Goal: Task Accomplishment & Management: Manage account settings

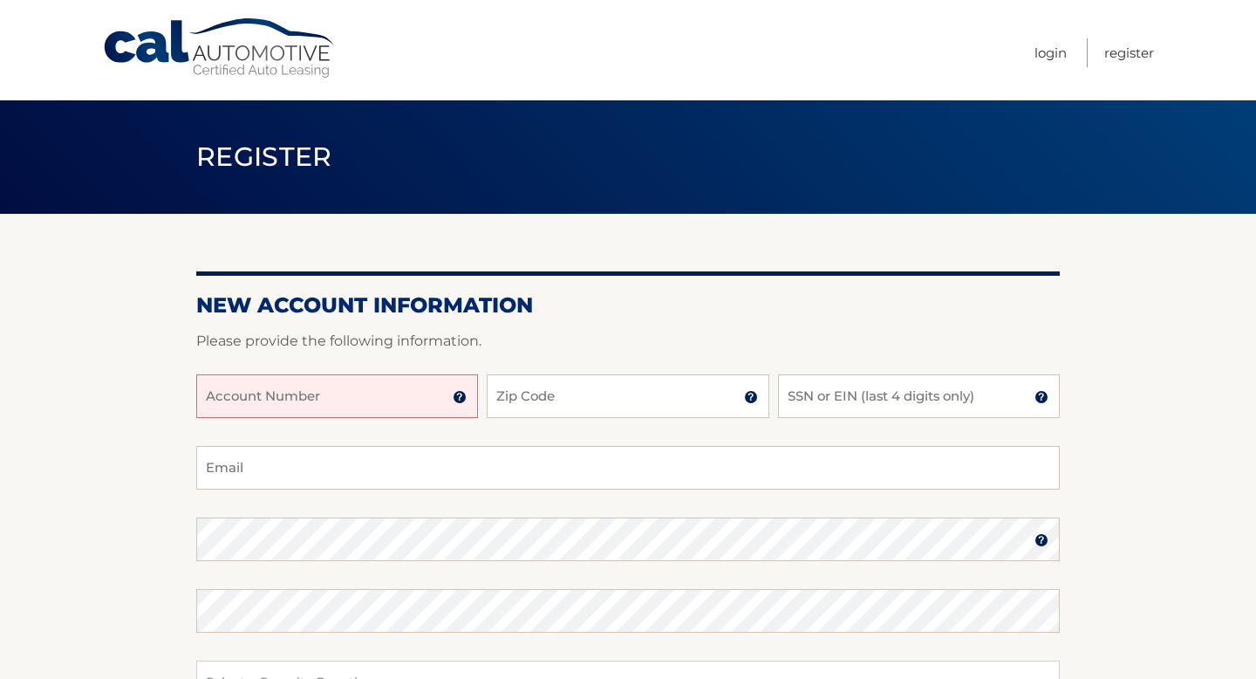
click at [405, 411] on input "Account Number" at bounding box center [337, 396] width 282 height 44
type input "44456005526"
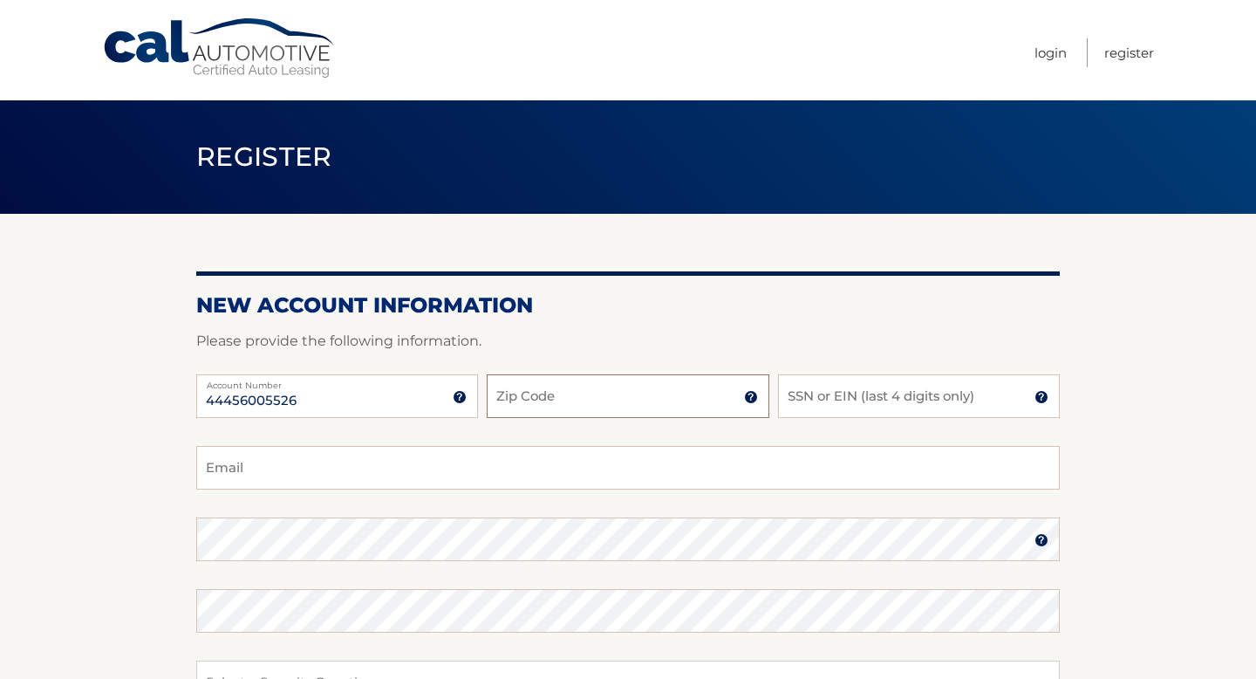
click at [522, 408] on input "Zip Code" at bounding box center [628, 396] width 282 height 44
type input "11365"
type input "6169"
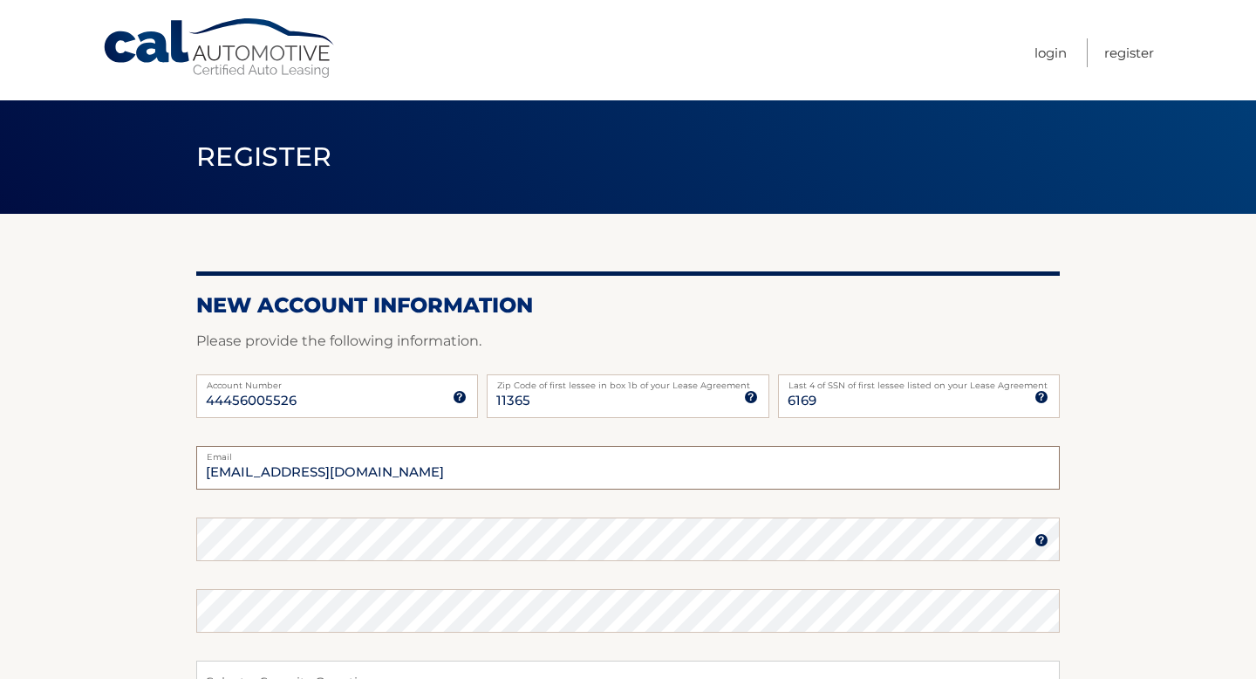
type input "pellcong@aol.com"
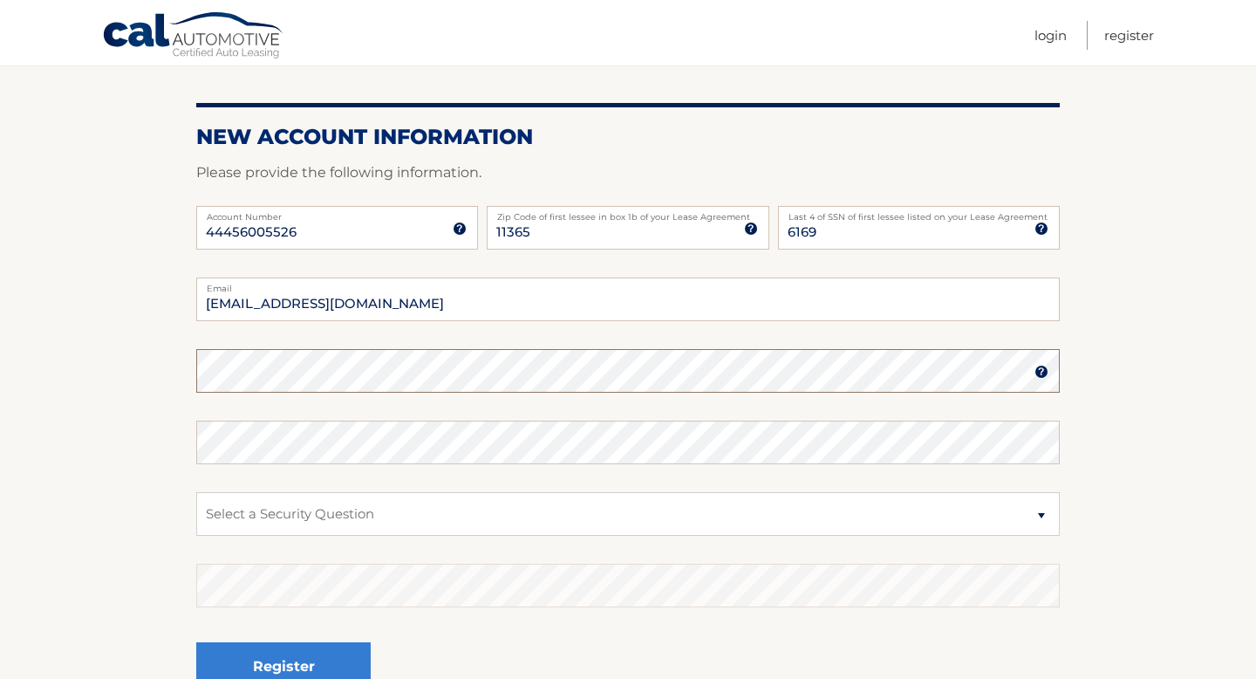
scroll to position [174, 0]
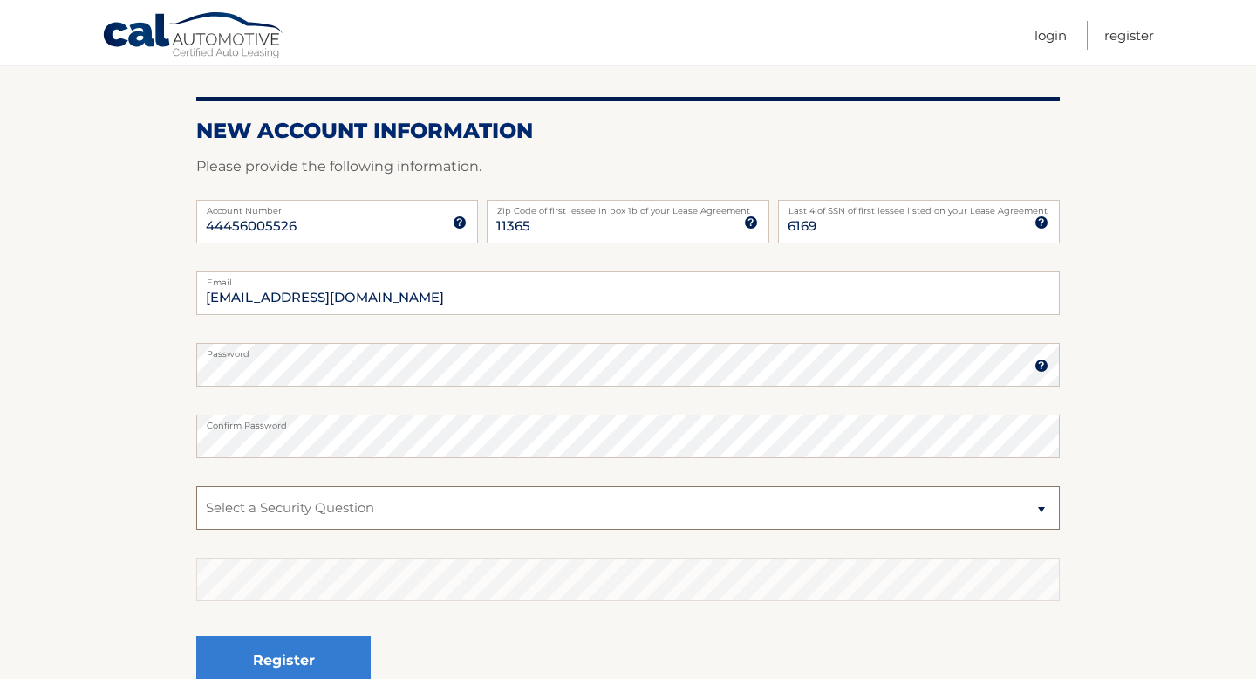
click at [674, 511] on select "Select a Security Question What was the name of your elementary school? What is…" at bounding box center [628, 508] width 864 height 44
select select "2"
click at [196, 486] on select "Select a Security Question What was the name of your elementary school? What is…" at bounding box center [628, 508] width 864 height 44
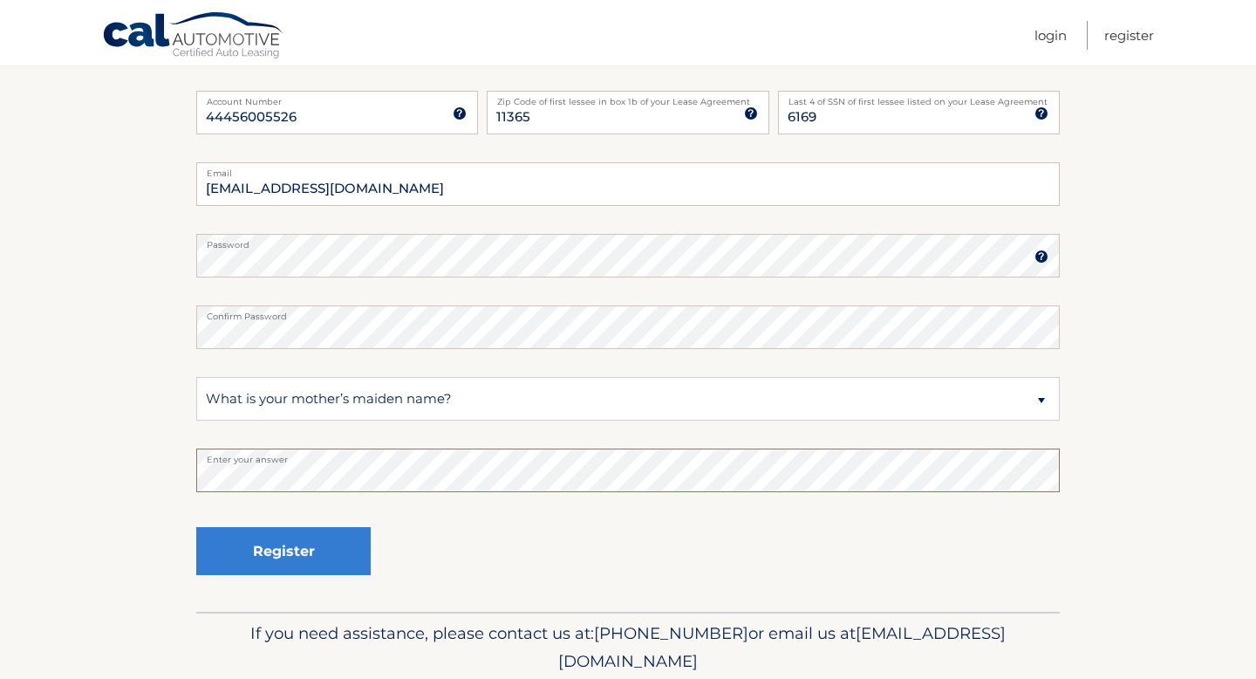
scroll to position [308, 0]
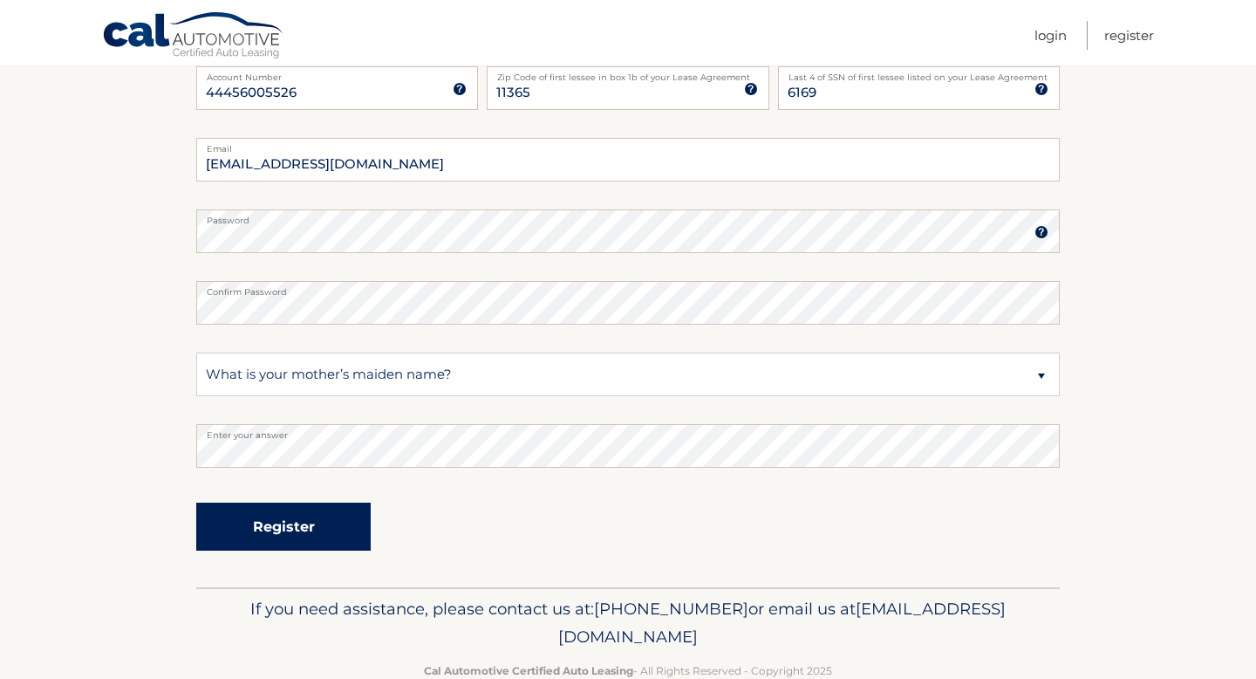
click at [266, 532] on button "Register" at bounding box center [283, 526] width 174 height 48
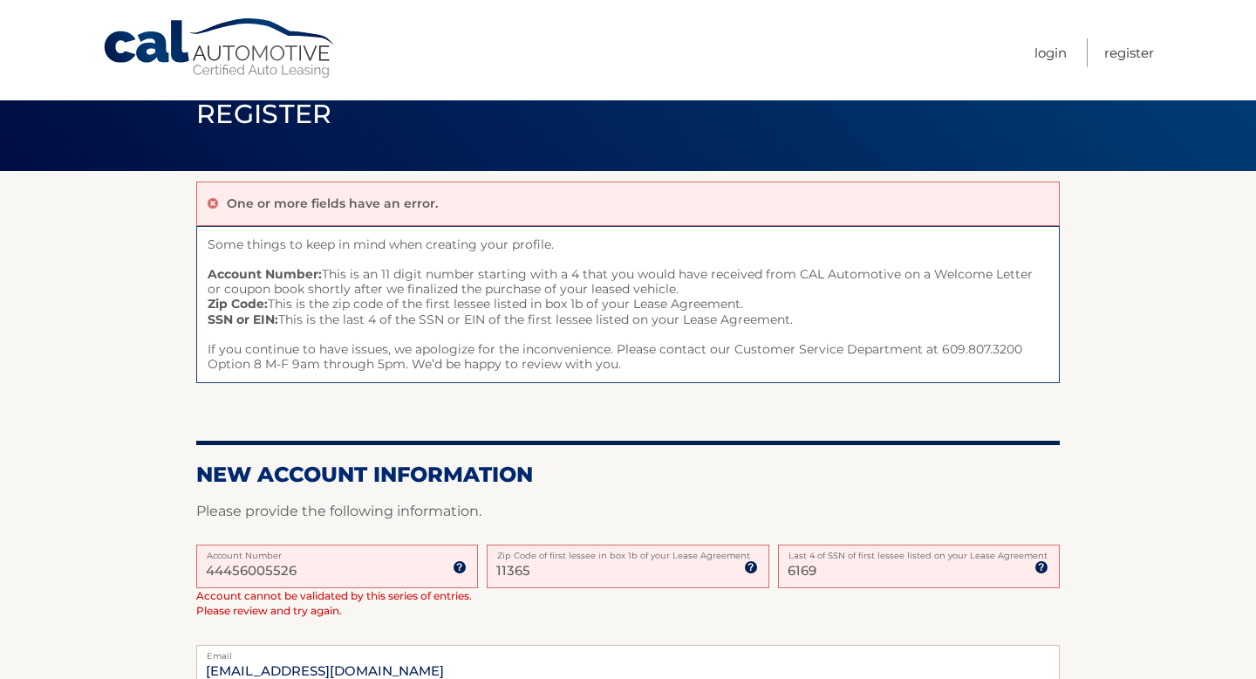
scroll to position [41, 0]
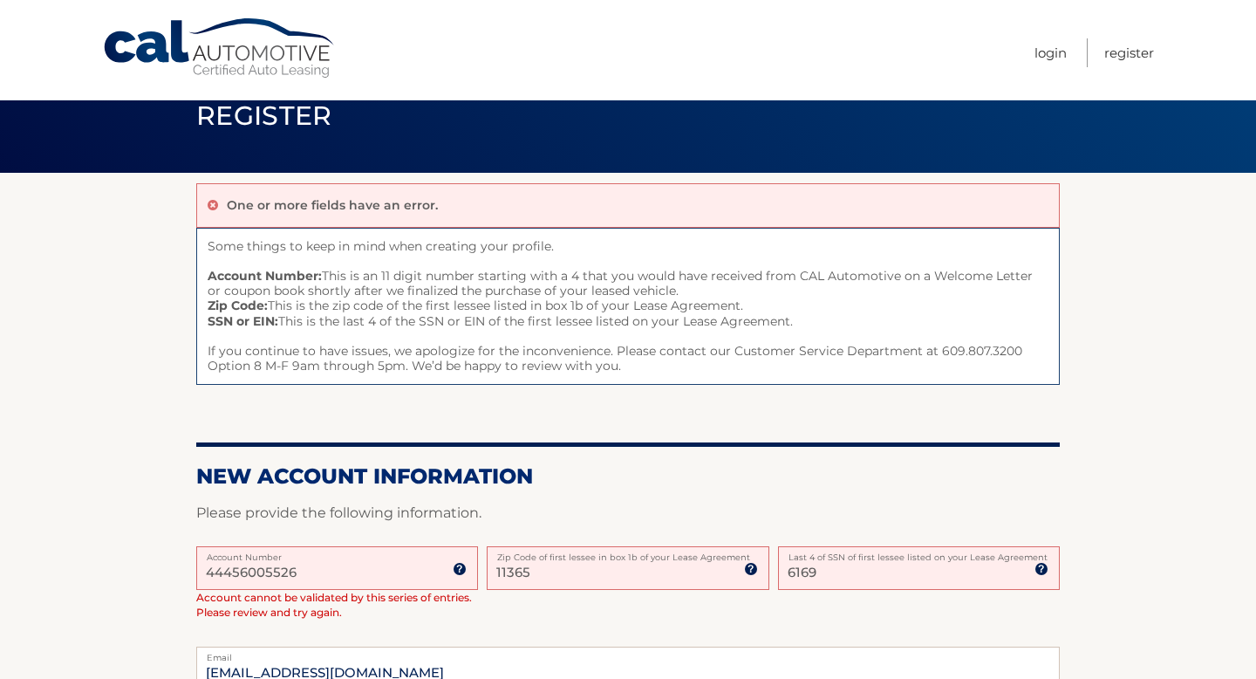
click at [810, 568] on input "6169" at bounding box center [919, 568] width 282 height 44
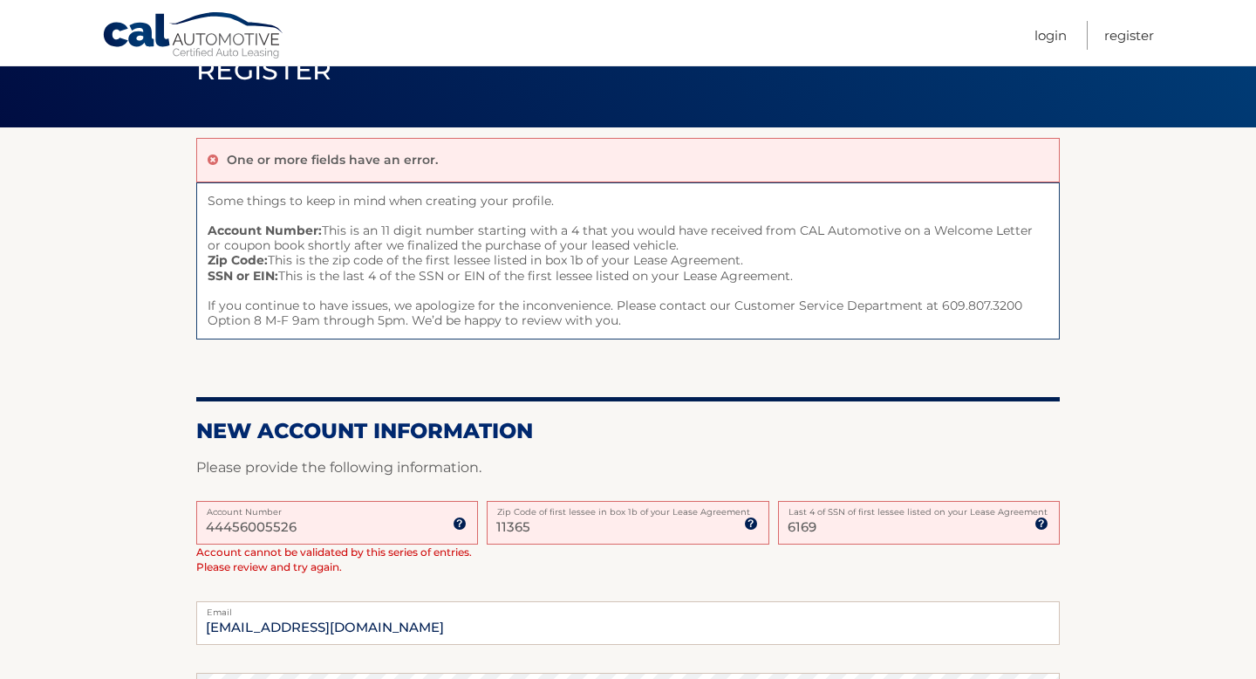
scroll to position [113, 0]
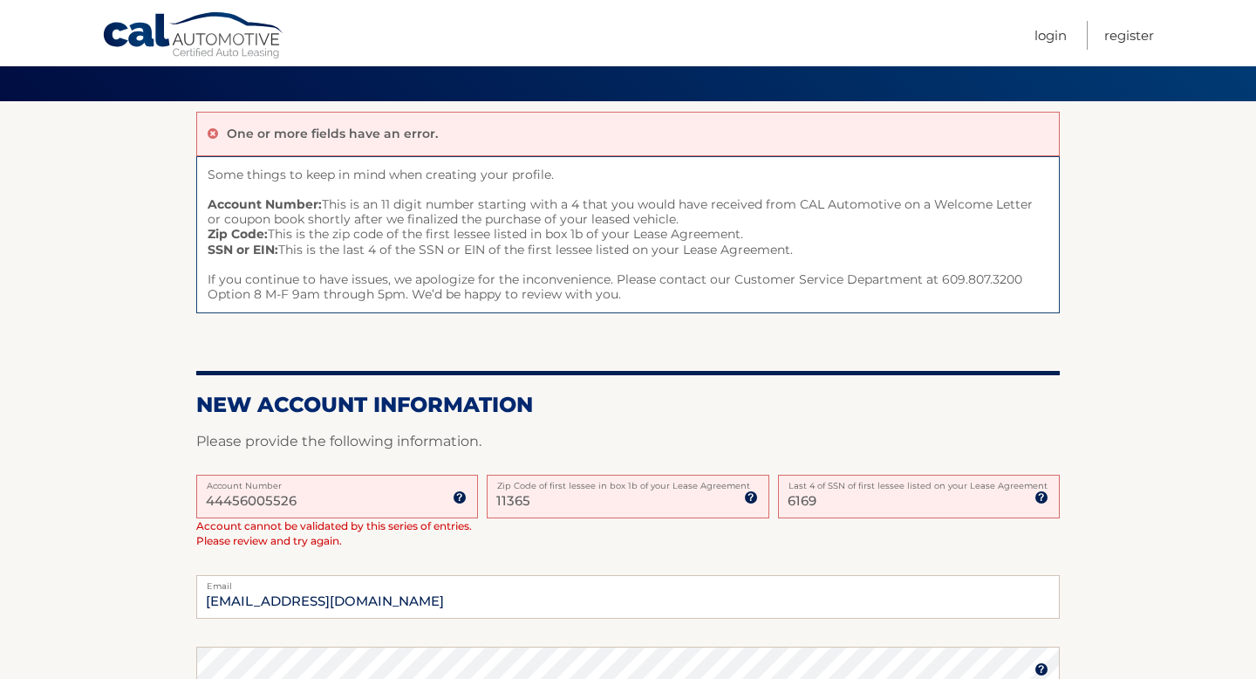
click at [752, 497] on img at bounding box center [751, 497] width 14 height 14
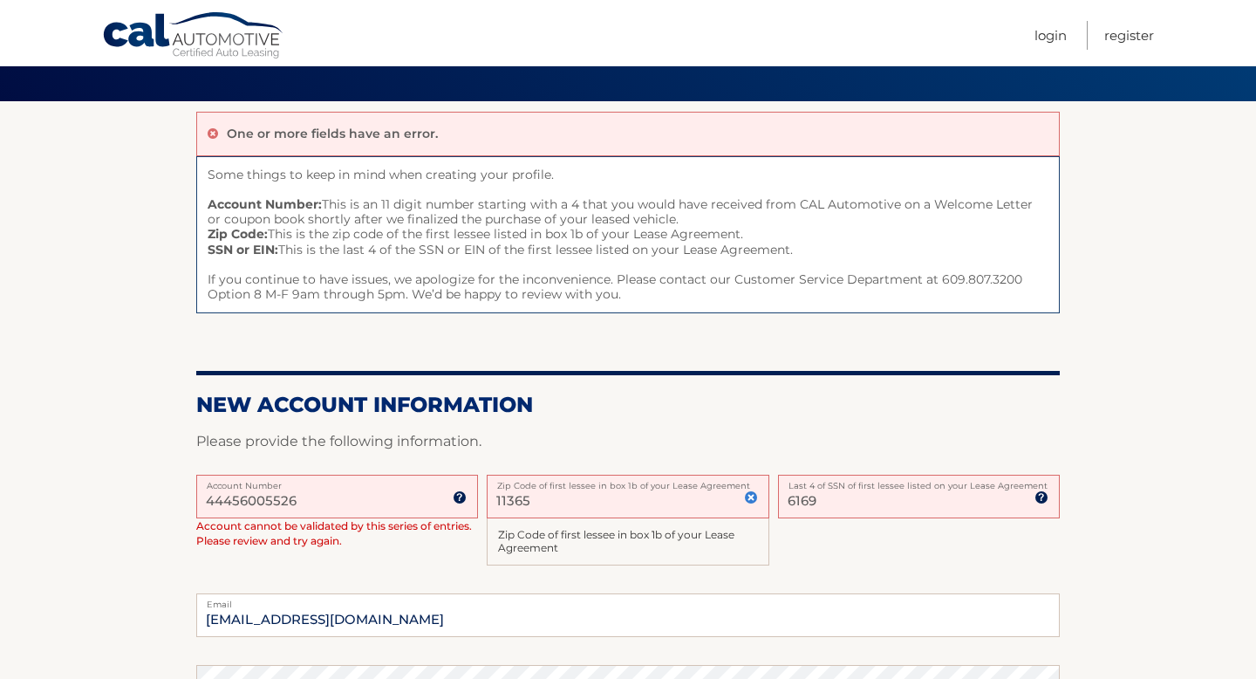
click at [589, 506] on input "11365" at bounding box center [628, 497] width 282 height 44
click at [810, 497] on input "6169" at bounding box center [919, 497] width 282 height 44
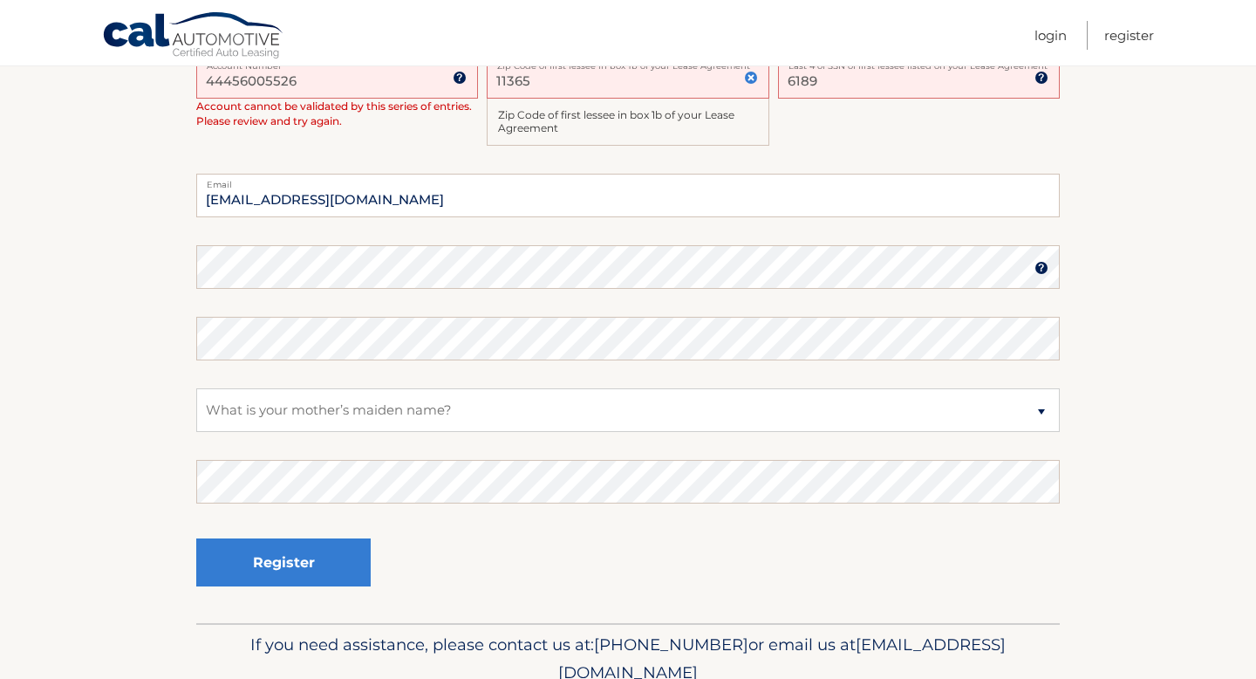
scroll to position [533, 0]
type input "6189"
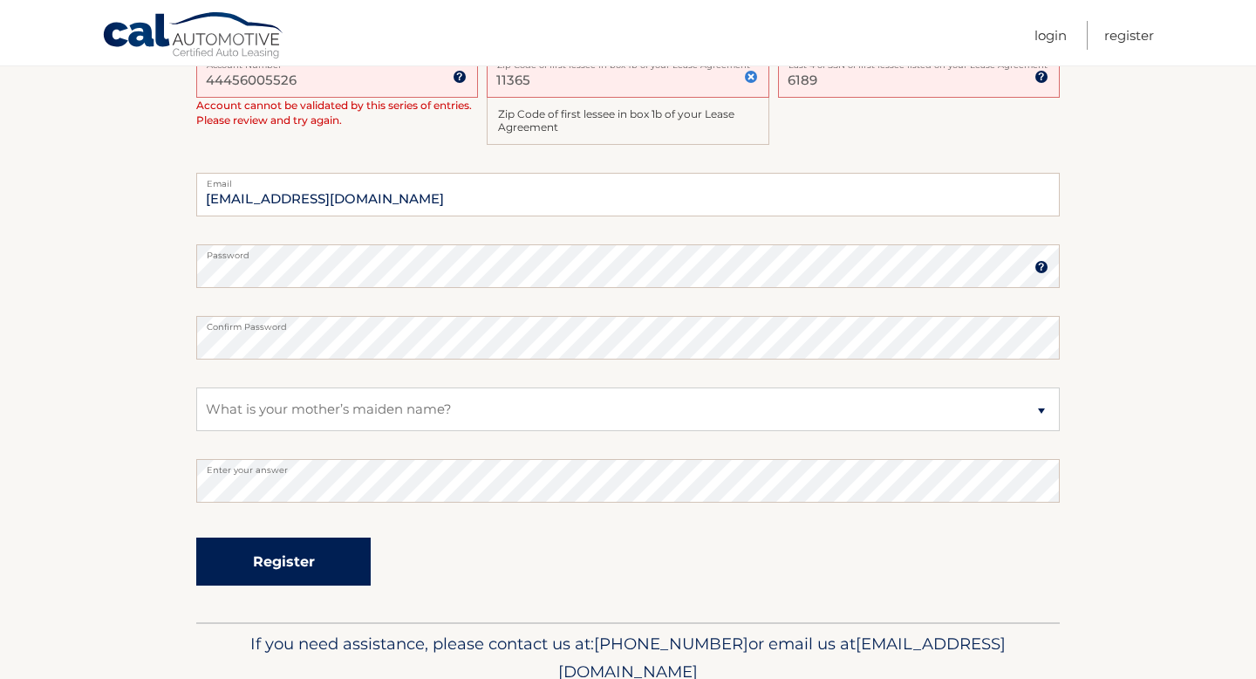
click at [317, 568] on button "Register" at bounding box center [283, 561] width 174 height 48
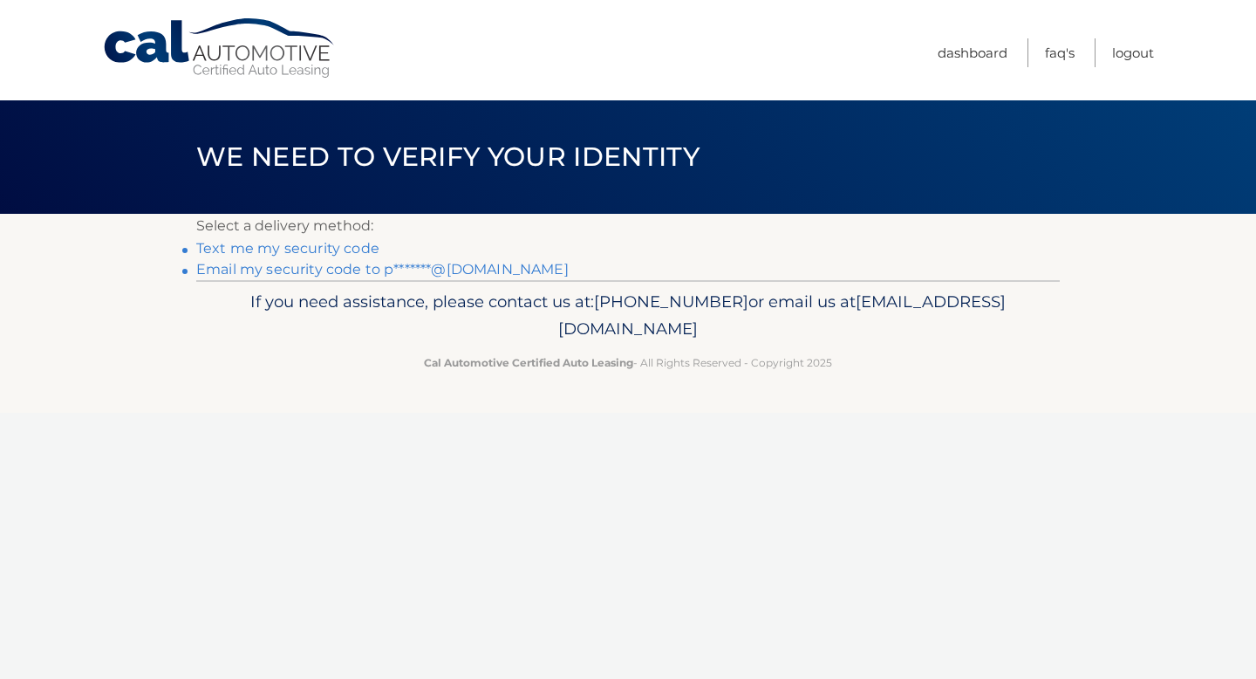
click at [352, 244] on link "Text me my security code" at bounding box center [287, 248] width 183 height 17
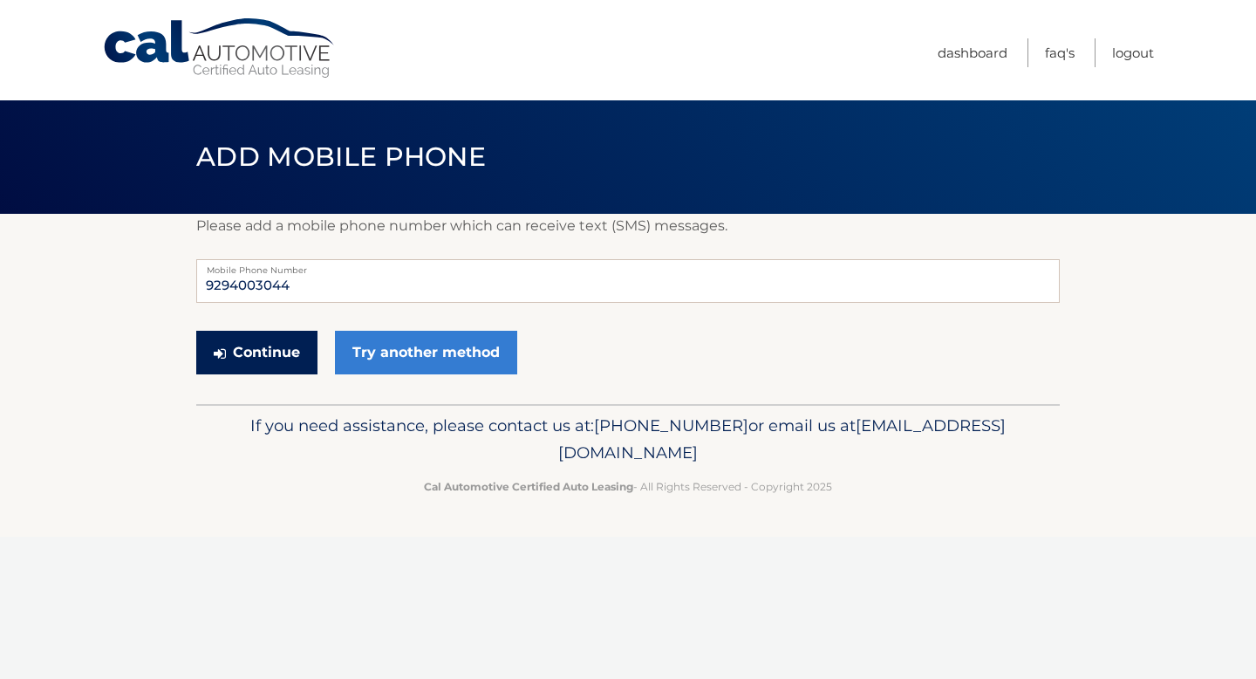
click at [270, 352] on button "Continue" at bounding box center [256, 353] width 121 height 44
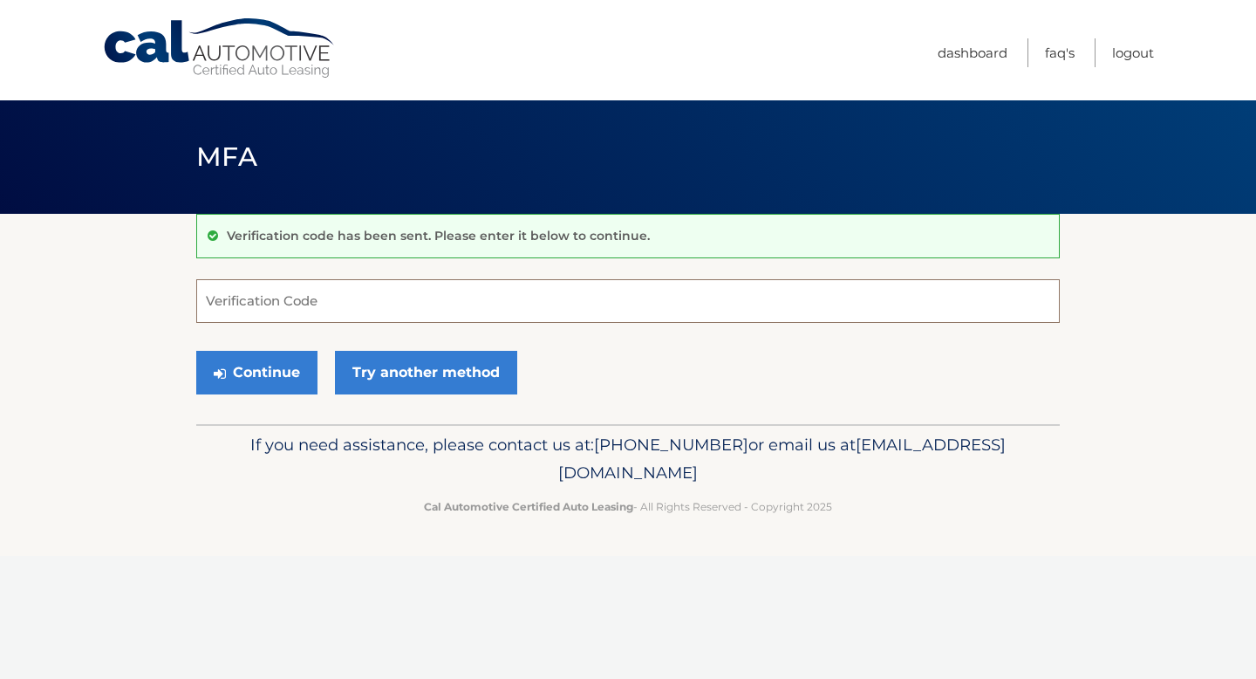
click at [301, 295] on input "Verification Code" at bounding box center [628, 301] width 864 height 44
type input "465900"
click at [226, 371] on button "Continue" at bounding box center [256, 373] width 121 height 44
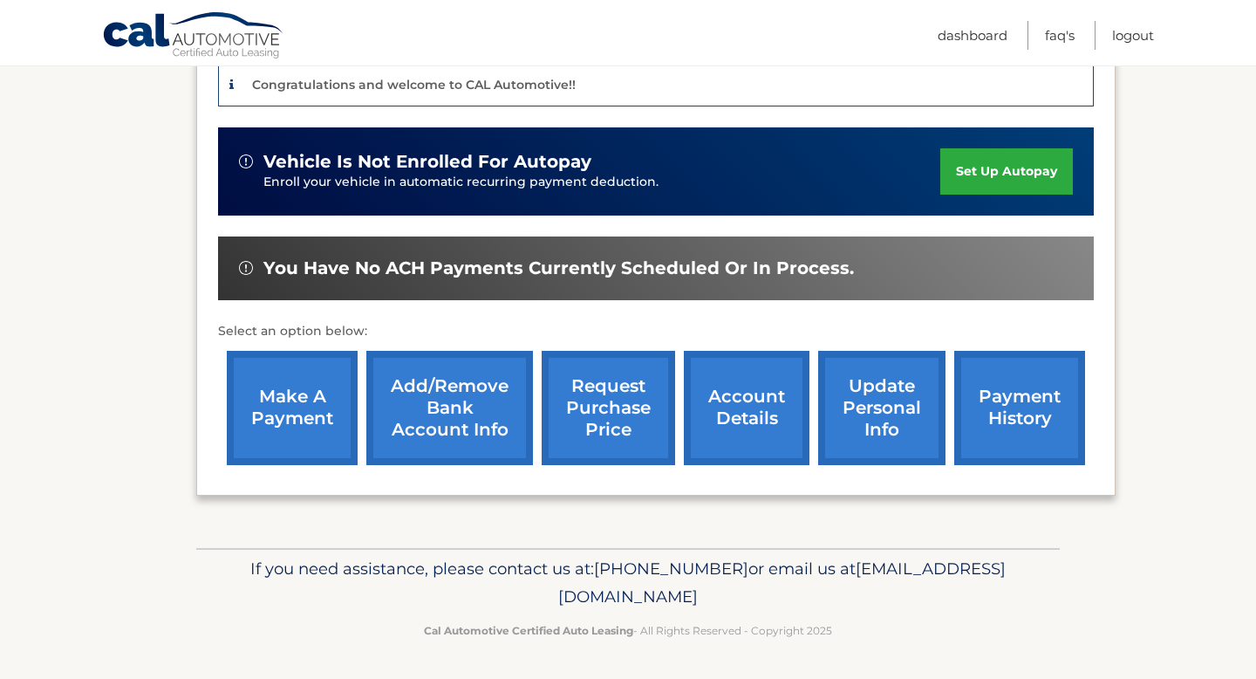
scroll to position [439, 0]
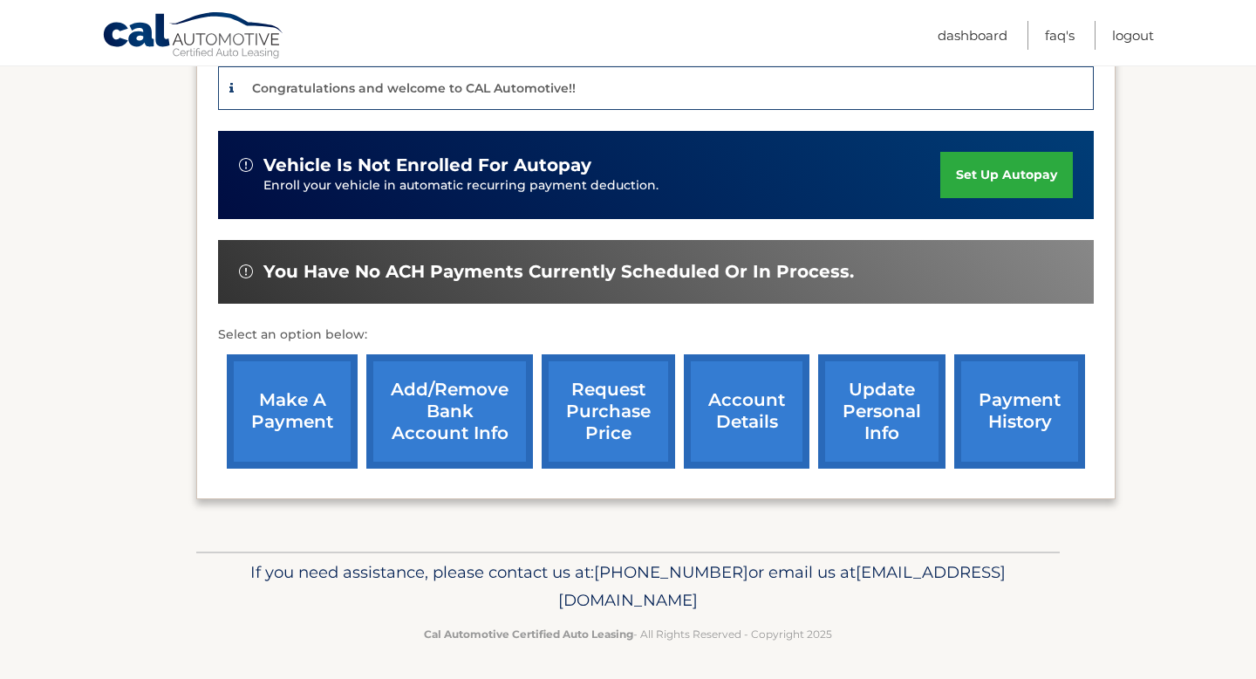
click at [436, 423] on link "Add/Remove bank account info" at bounding box center [449, 411] width 167 height 114
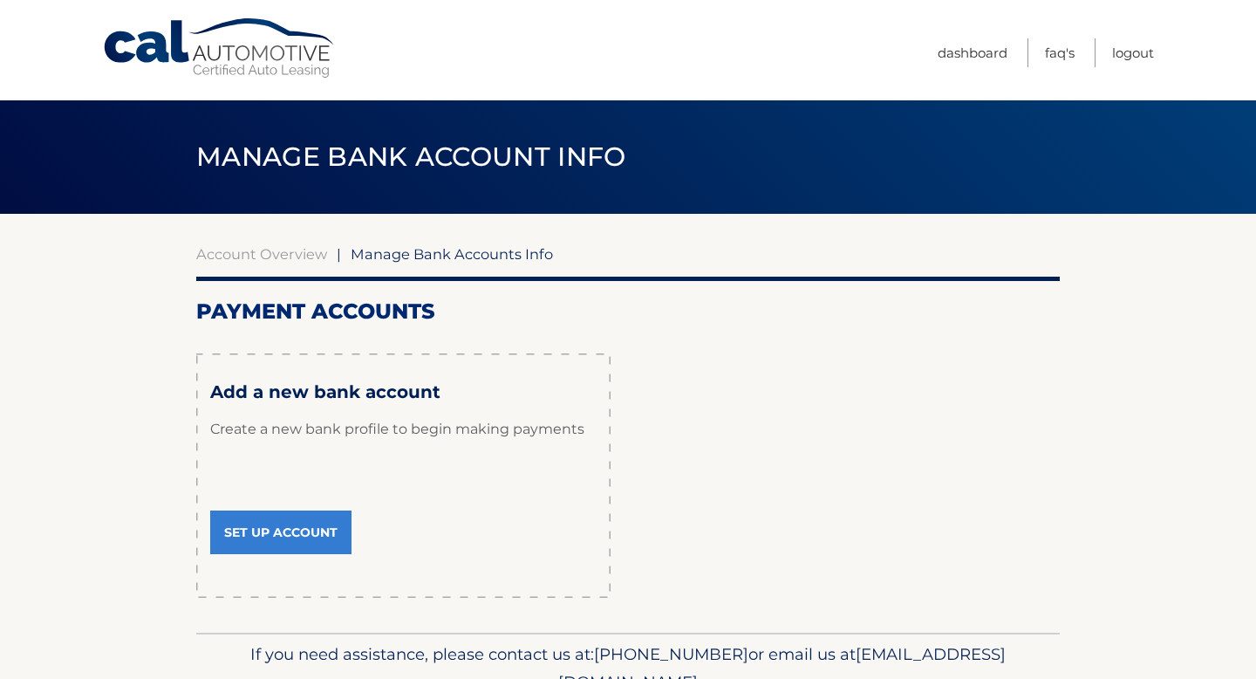
click at [252, 537] on link "Set Up Account" at bounding box center [280, 532] width 141 height 44
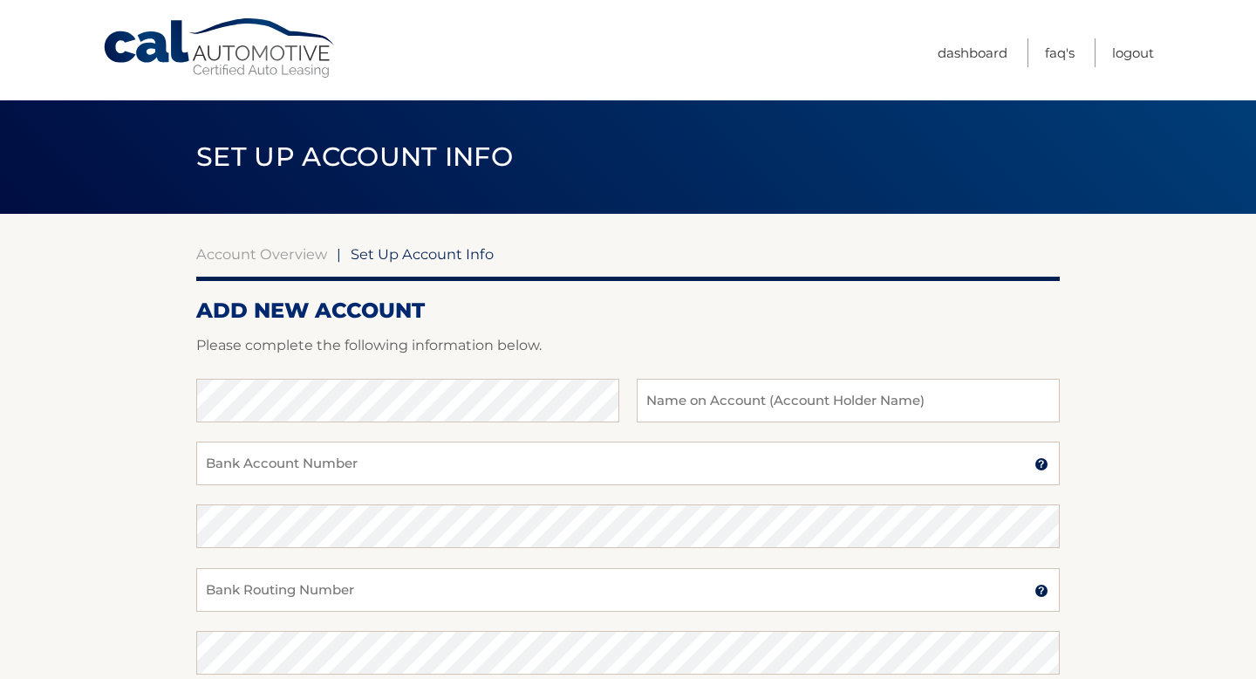
click at [499, 326] on form "ADD NEW ACCOUNT Please complete the following information below. Bank Name Name…" at bounding box center [628, 588] width 864 height 582
click at [757, 393] on input "text" at bounding box center [848, 401] width 423 height 44
type input "[PERSON_NAME]"
click at [690, 451] on input "Bank Account Number" at bounding box center [628, 463] width 864 height 44
type input "054090017176"
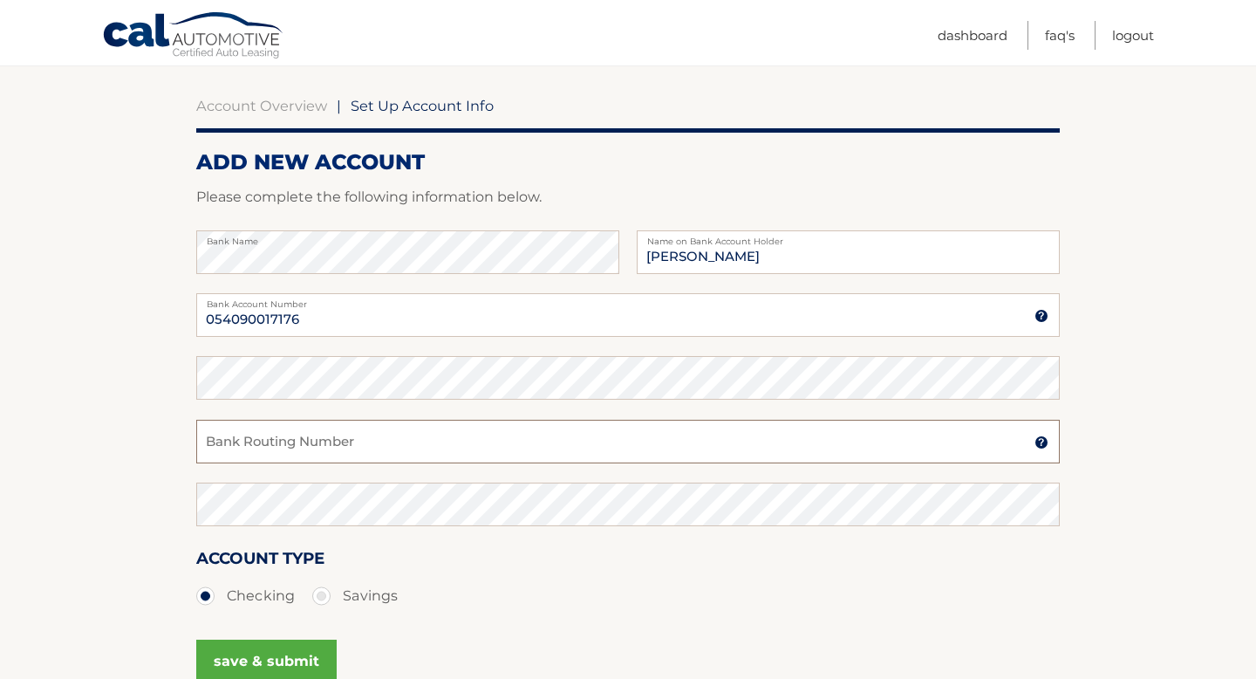
scroll to position [192, 0]
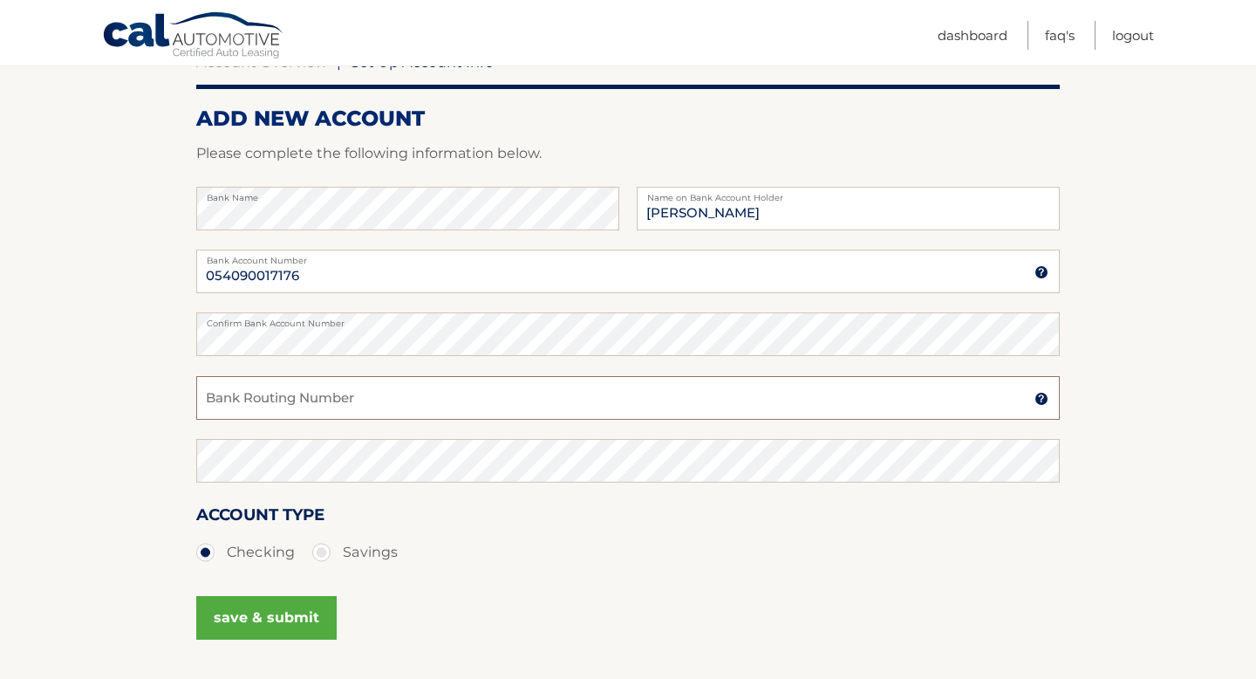
click at [469, 391] on input "Bank Routing Number" at bounding box center [628, 398] width 864 height 44
type input "226071004"
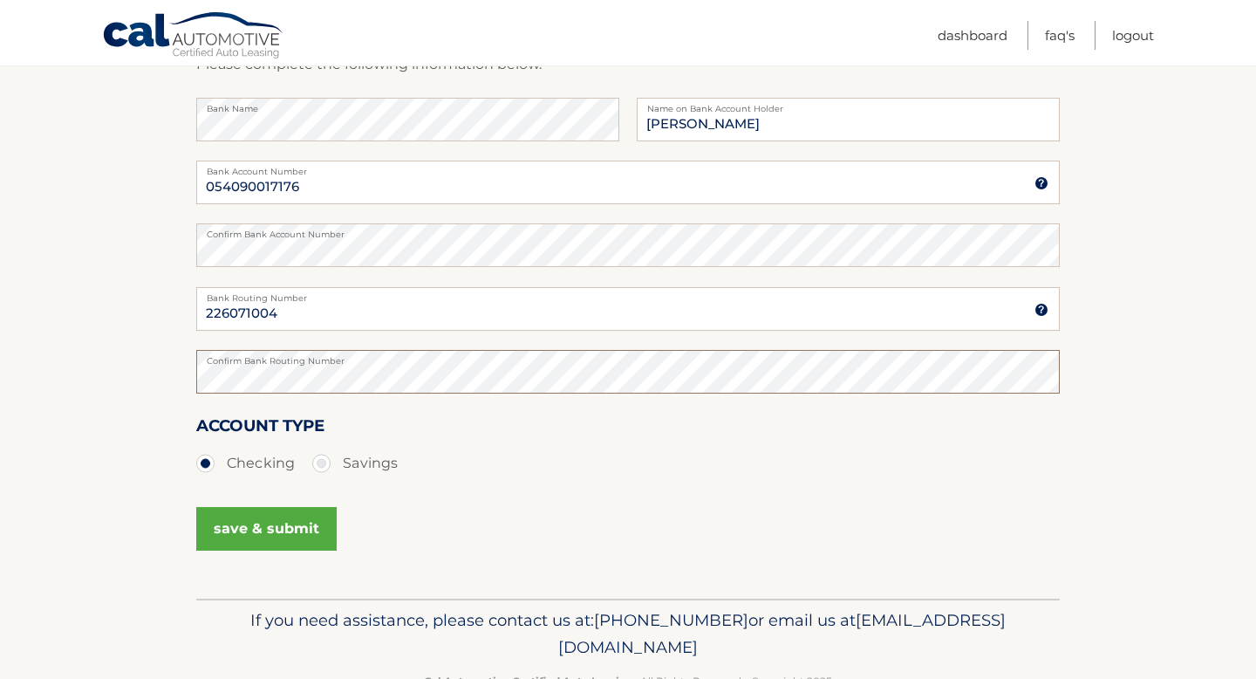
scroll to position [284, 0]
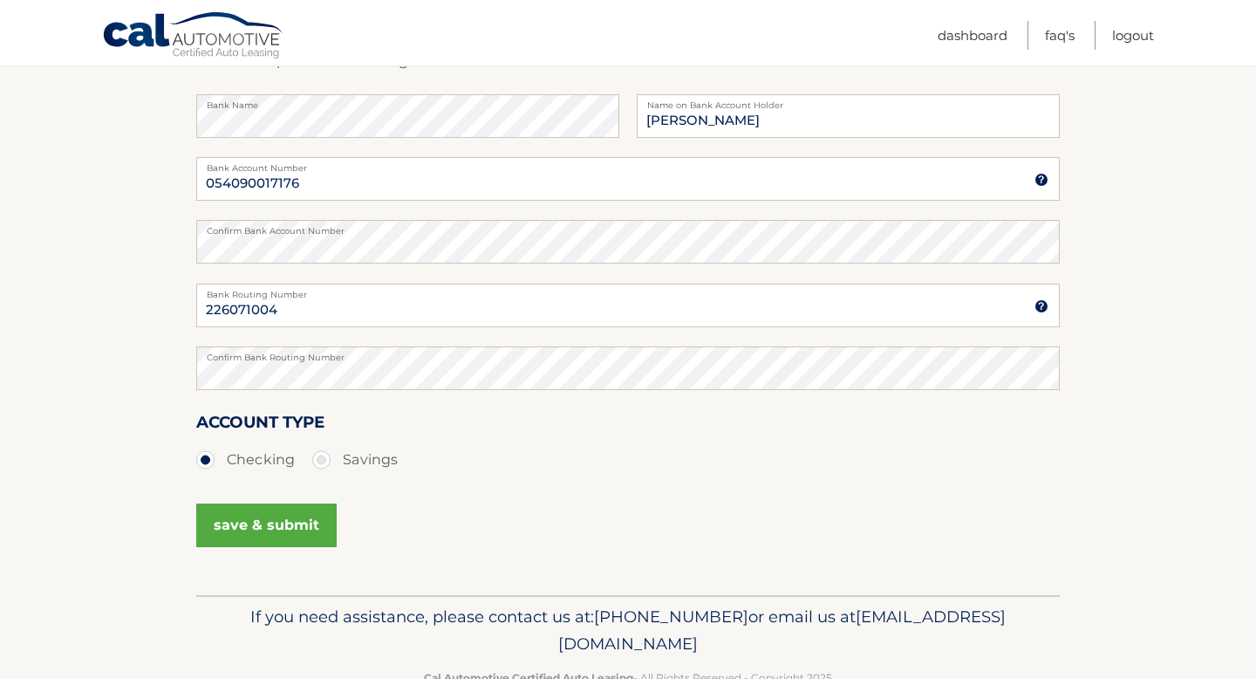
click at [267, 521] on button "save & submit" at bounding box center [266, 525] width 140 height 44
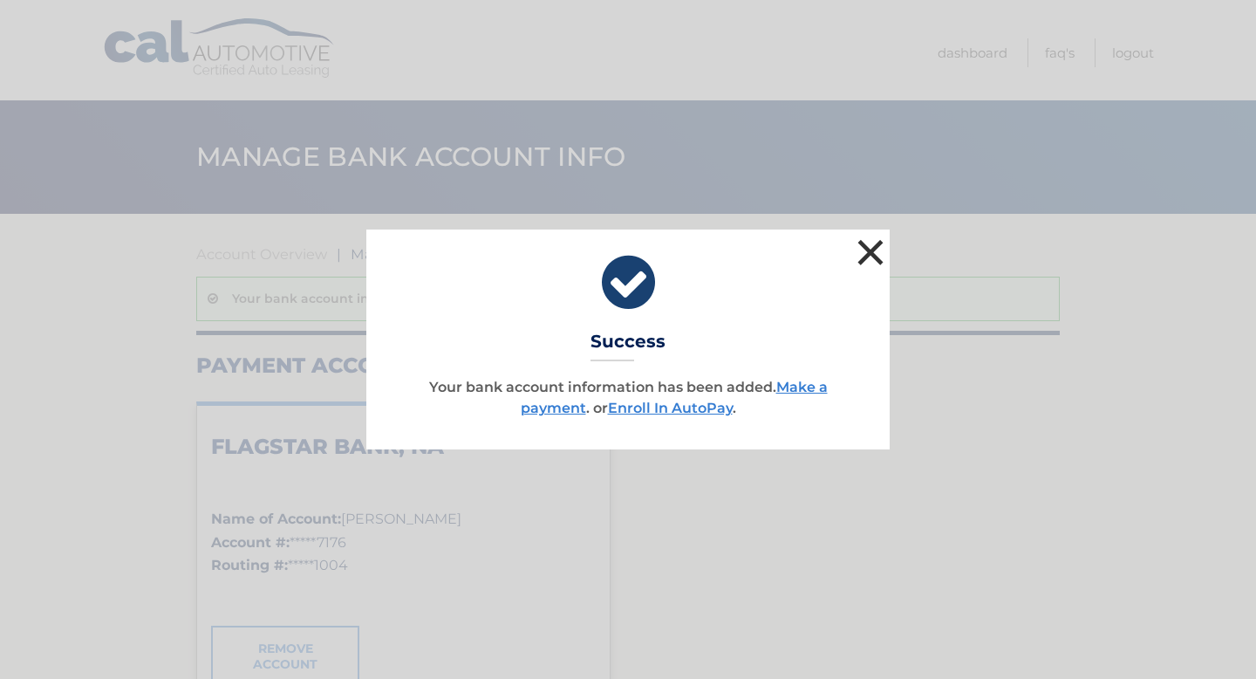
click at [860, 251] on button "×" at bounding box center [870, 252] width 35 height 35
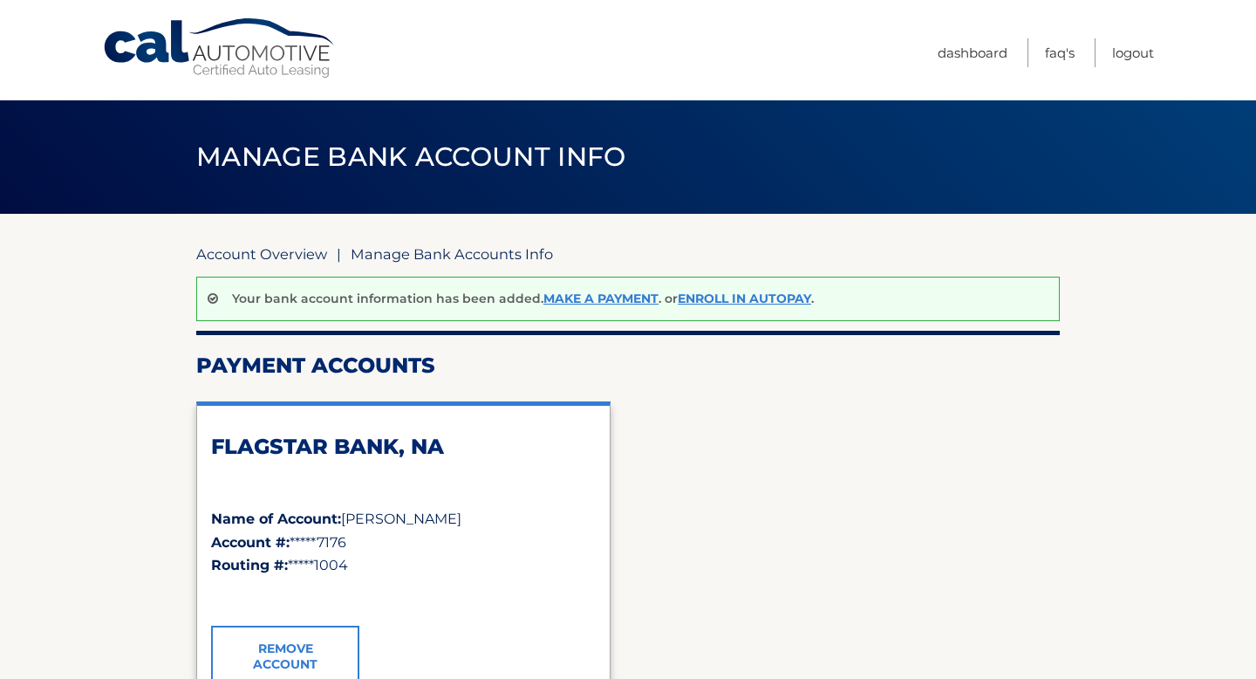
click at [309, 256] on link "Account Overview" at bounding box center [261, 253] width 131 height 17
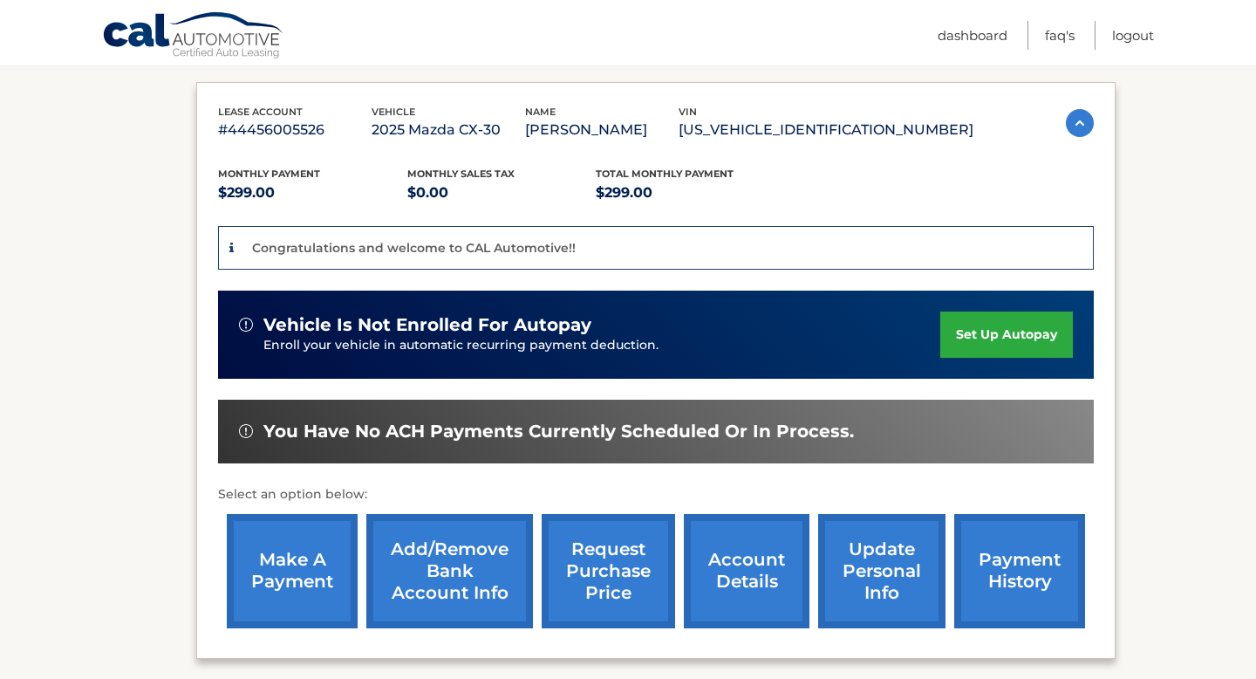
scroll to position [268, 0]
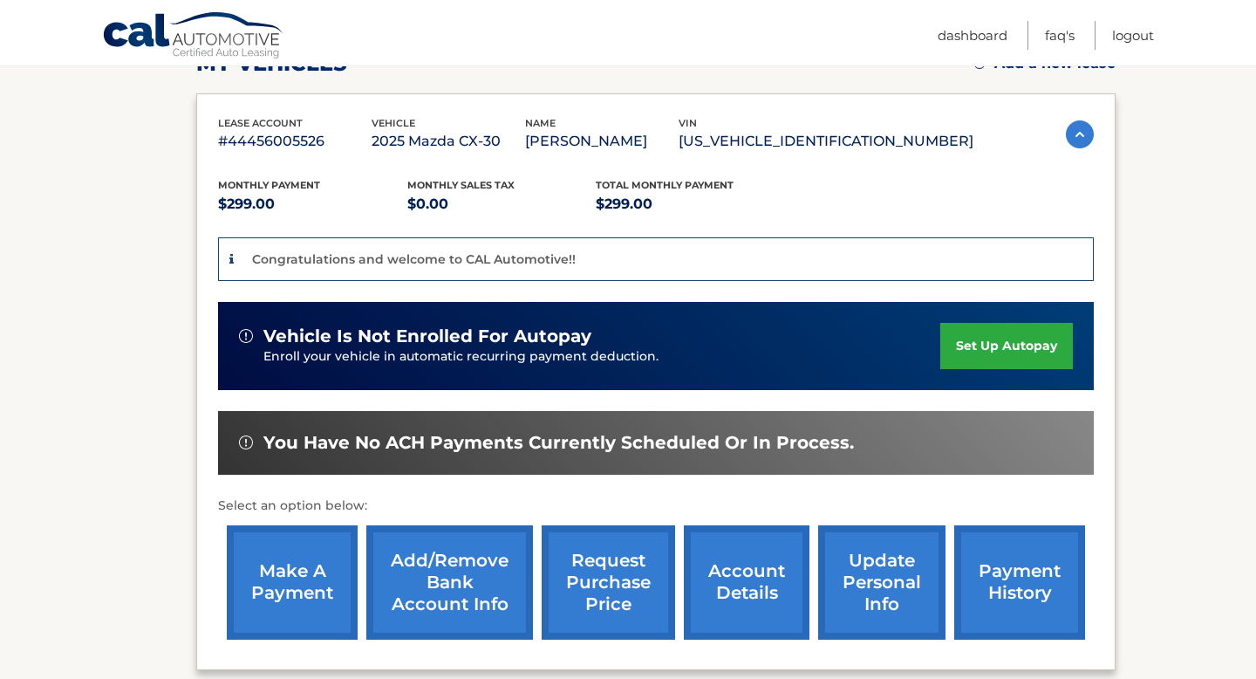
click at [954, 352] on link "set up autopay" at bounding box center [1006, 346] width 133 height 46
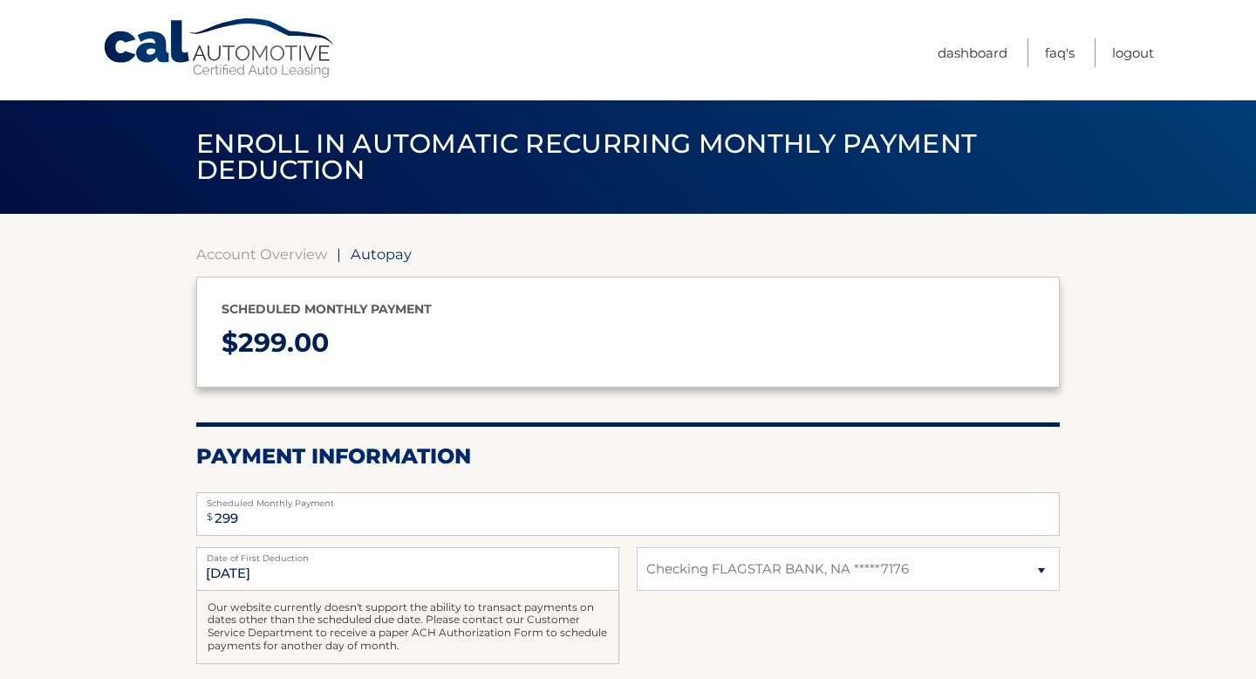
select select "MjRiOTIwZTMtNzZlOC00OTk2LWJhNTctNDMzNzJlZTllM2Jm"
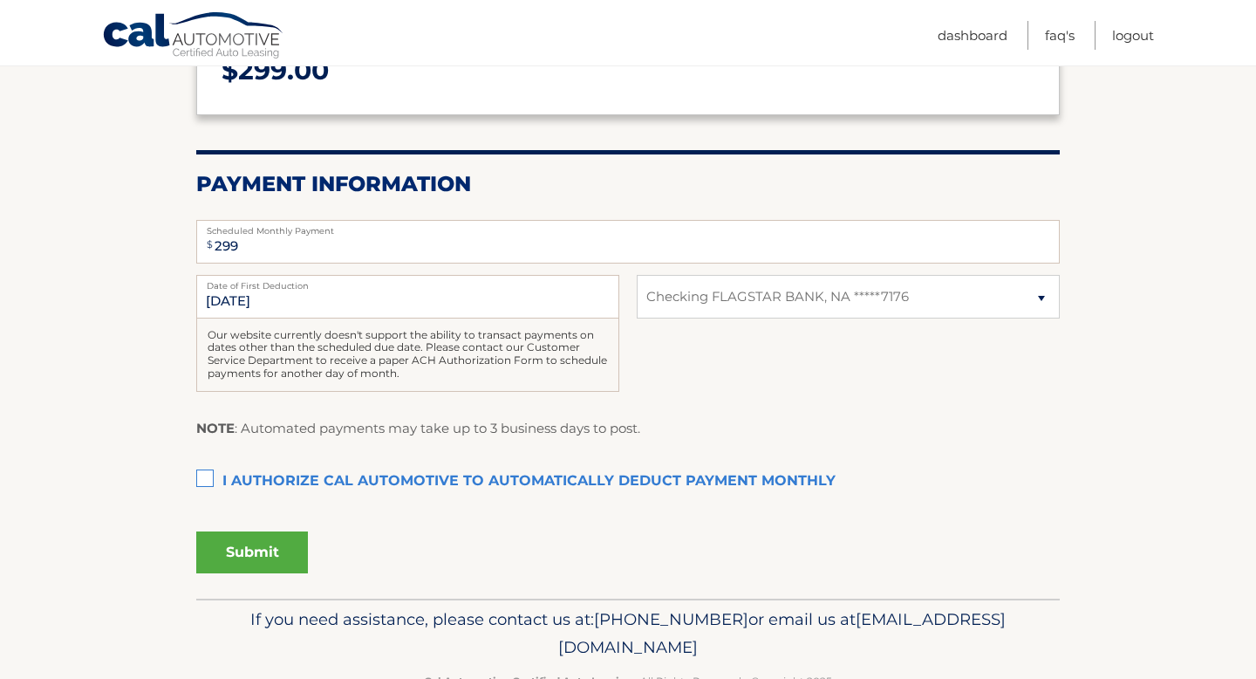
scroll to position [277, 0]
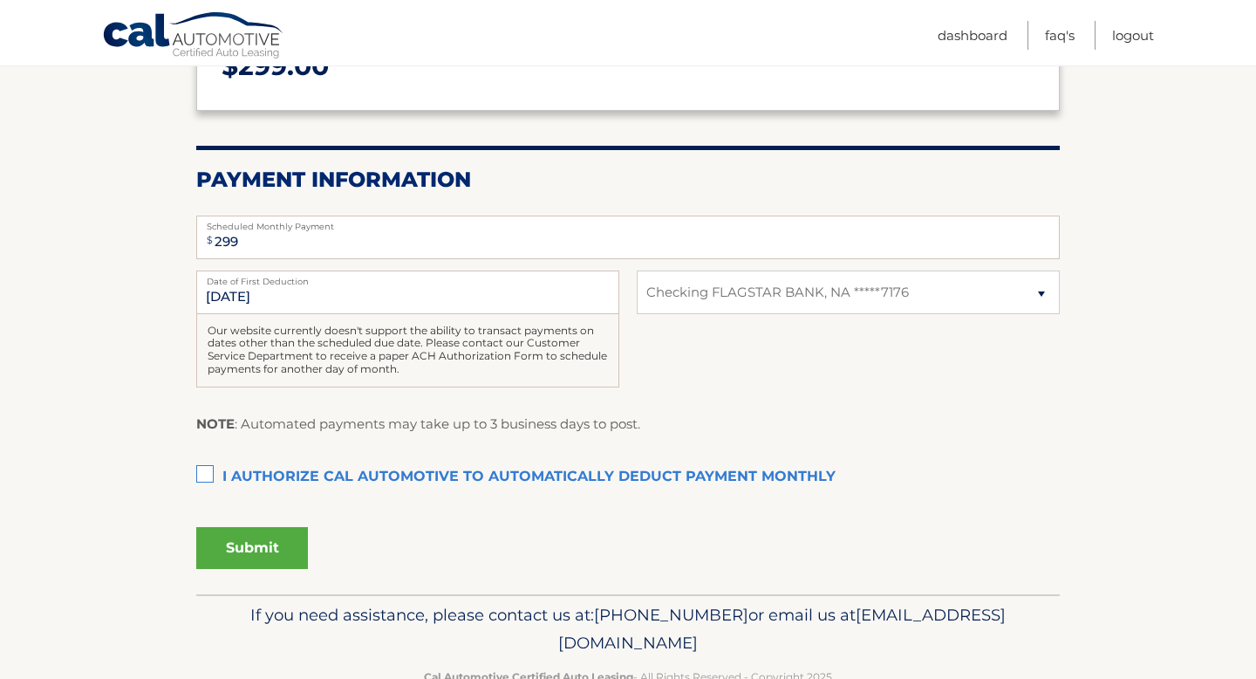
click at [213, 466] on label "I authorize cal automotive to automatically deduct payment monthly This checkbo…" at bounding box center [628, 477] width 864 height 35
click at [0, 0] on input "I authorize cal automotive to automatically deduct payment monthly This checkbo…" at bounding box center [0, 0] width 0 height 0
click at [251, 542] on button "Submit" at bounding box center [252, 548] width 112 height 42
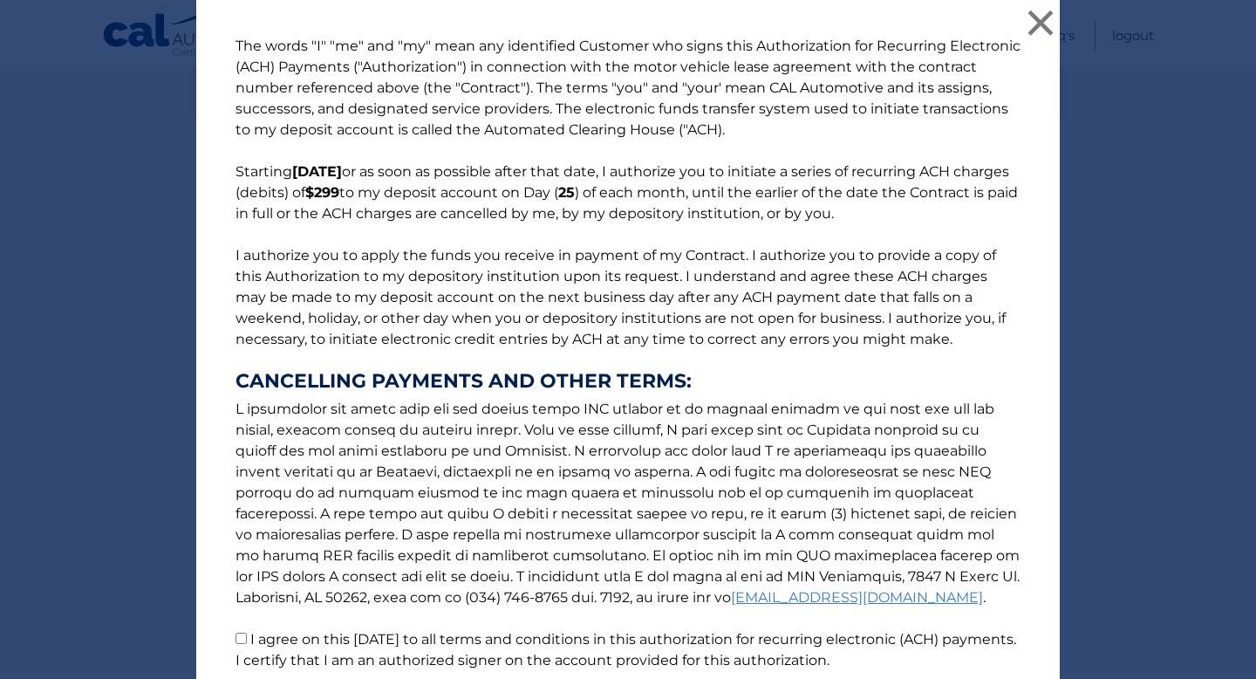
scroll to position [145, 0]
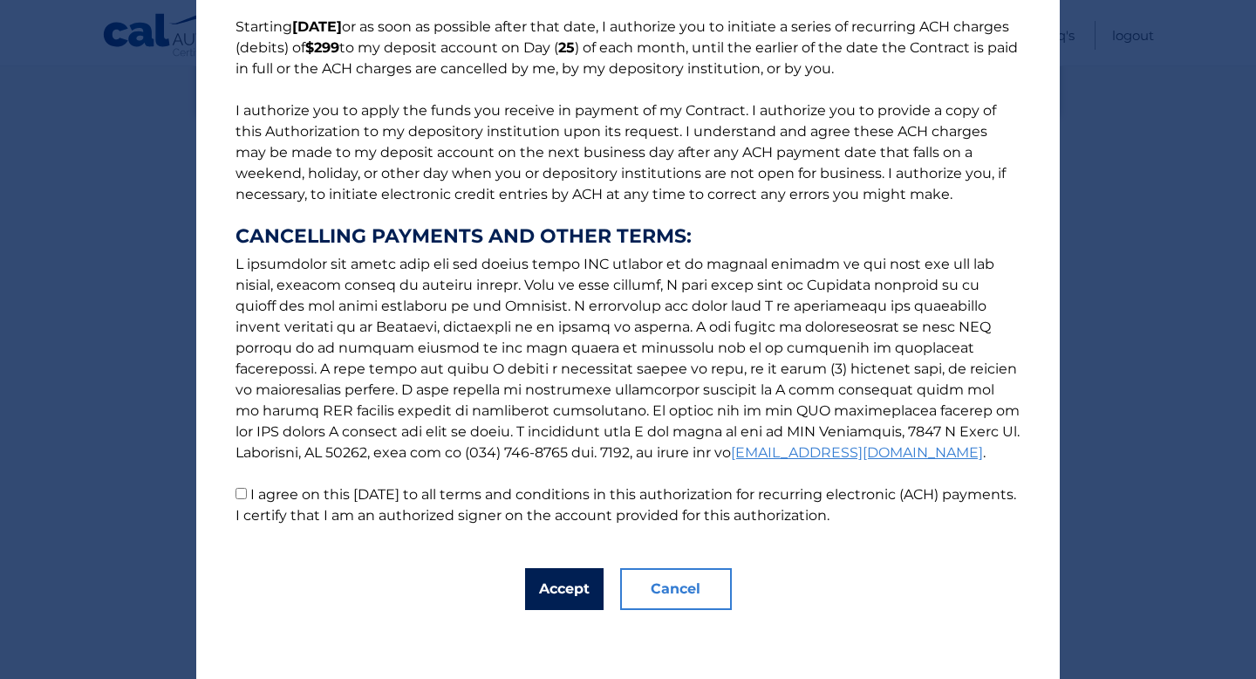
click at [544, 573] on button "Accept" at bounding box center [564, 589] width 79 height 42
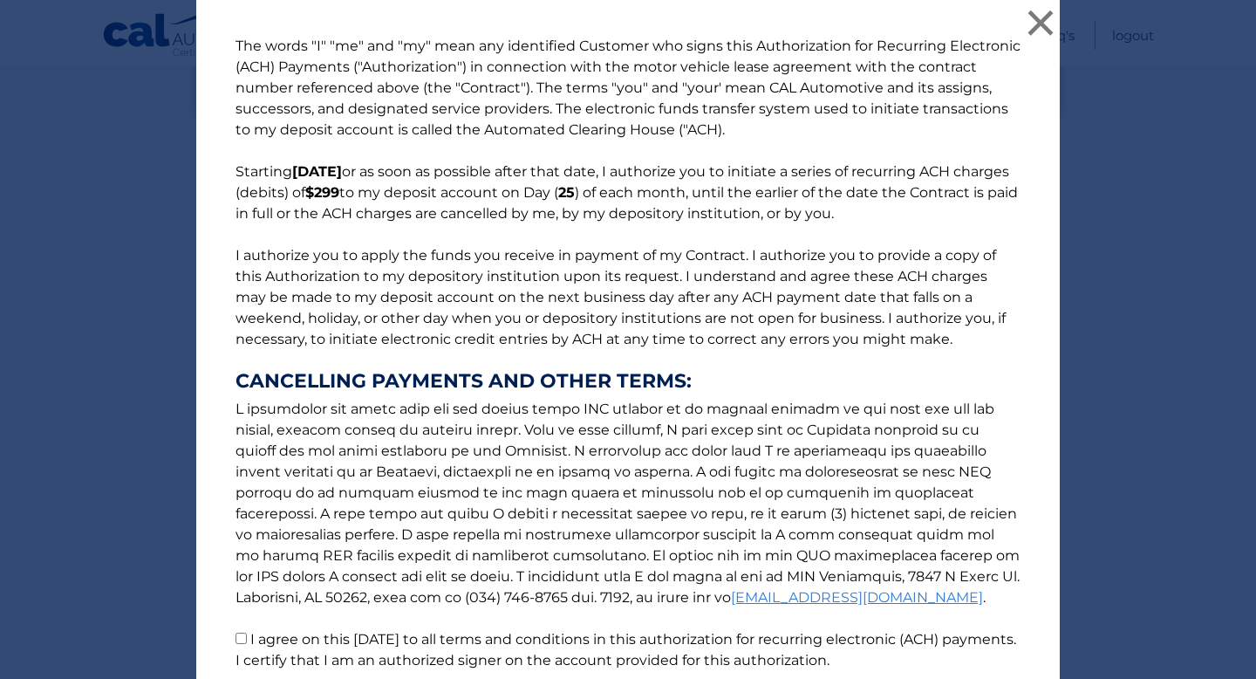
scroll to position [187, 0]
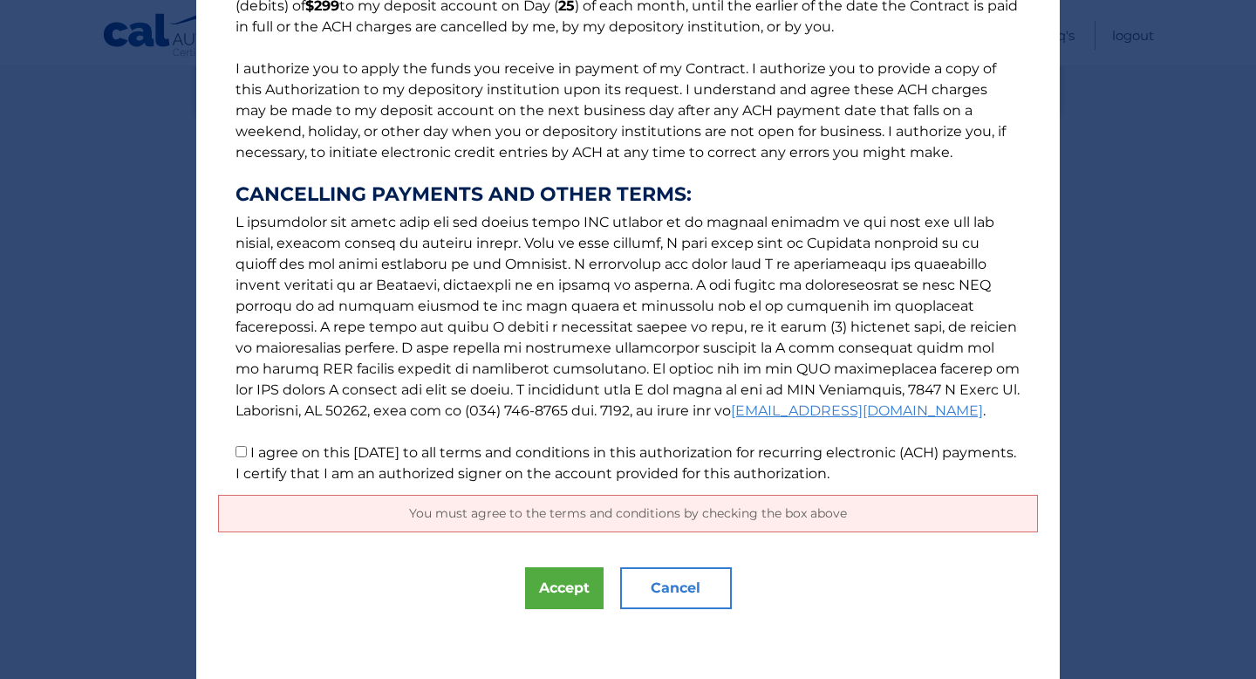
click at [254, 455] on label "I agree on this 09/15/2025 to all terms and conditions in this authorization fo…" at bounding box center [626, 463] width 781 height 38
click at [247, 455] on input "I agree on this 09/15/2025 to all terms and conditions in this authorization fo…" at bounding box center [241, 451] width 11 height 11
checkbox input "true"
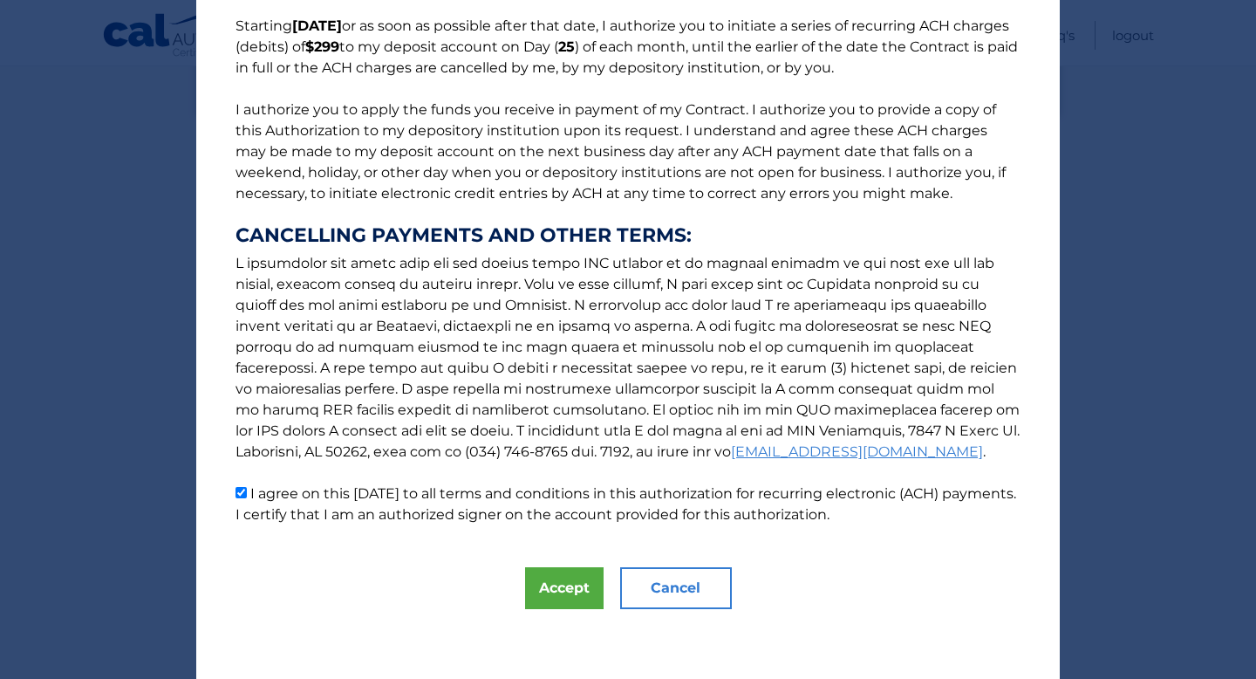
scroll to position [145, 0]
click at [563, 592] on button "Accept" at bounding box center [564, 589] width 79 height 42
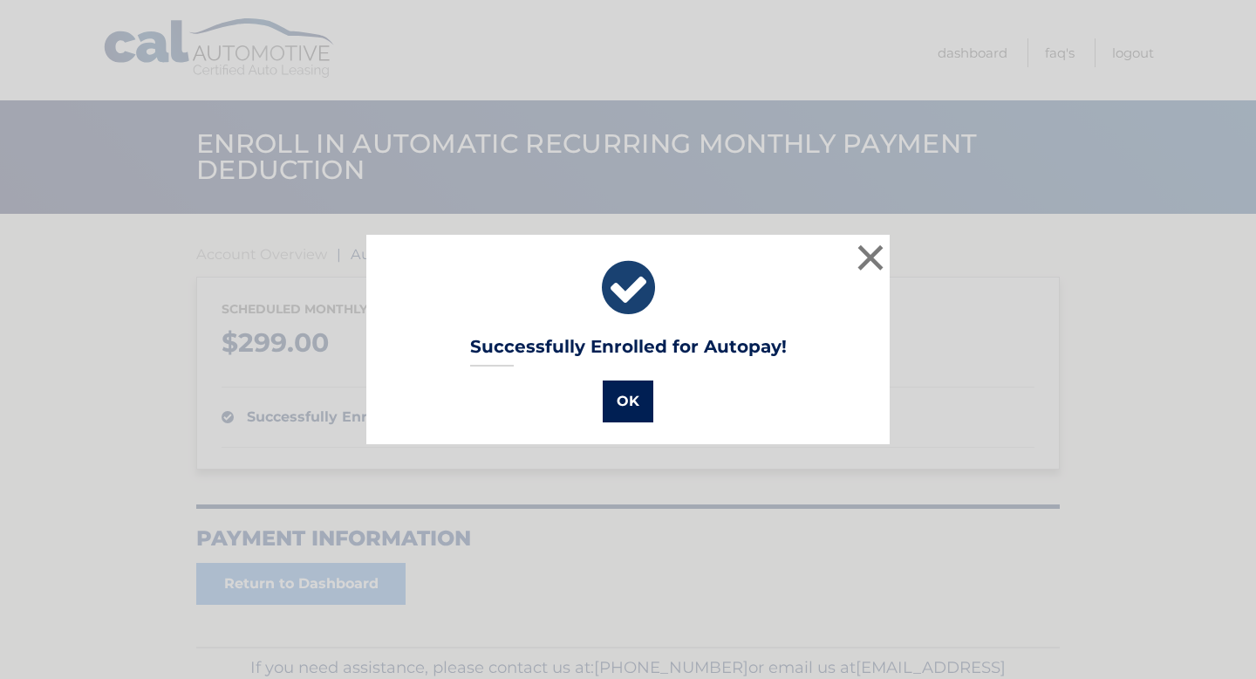
click at [619, 412] on button "OK" at bounding box center [628, 401] width 51 height 42
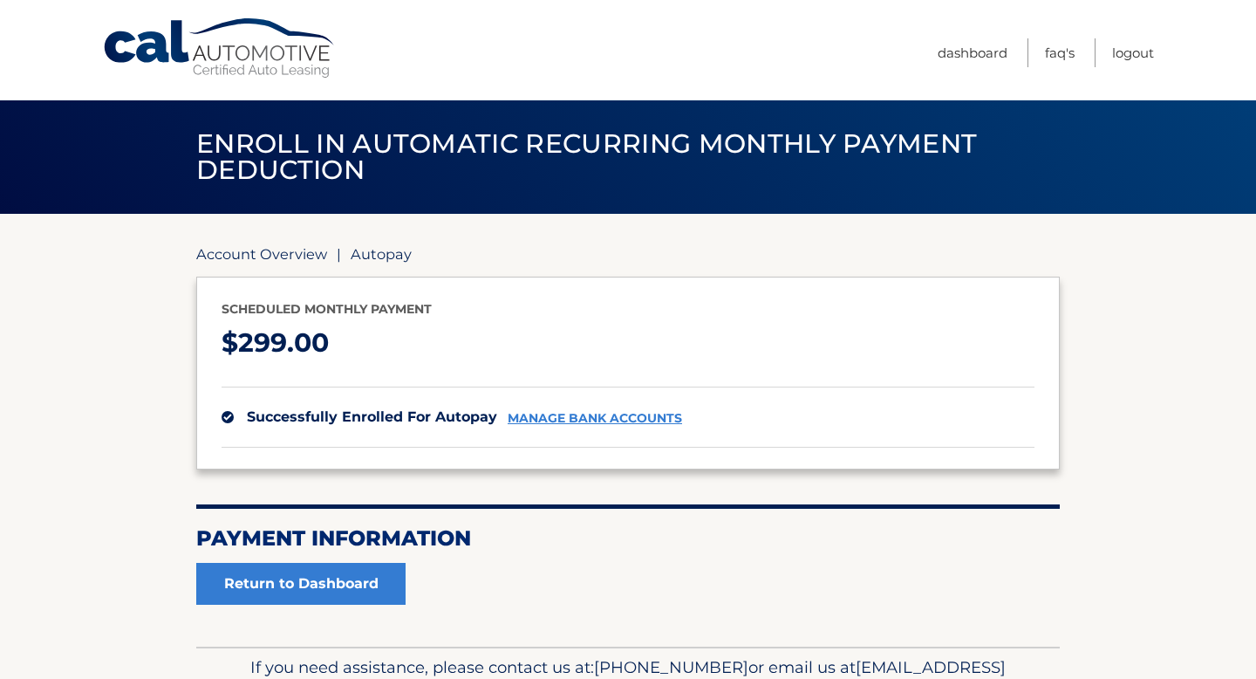
click at [254, 258] on link "Account Overview" at bounding box center [261, 253] width 131 height 17
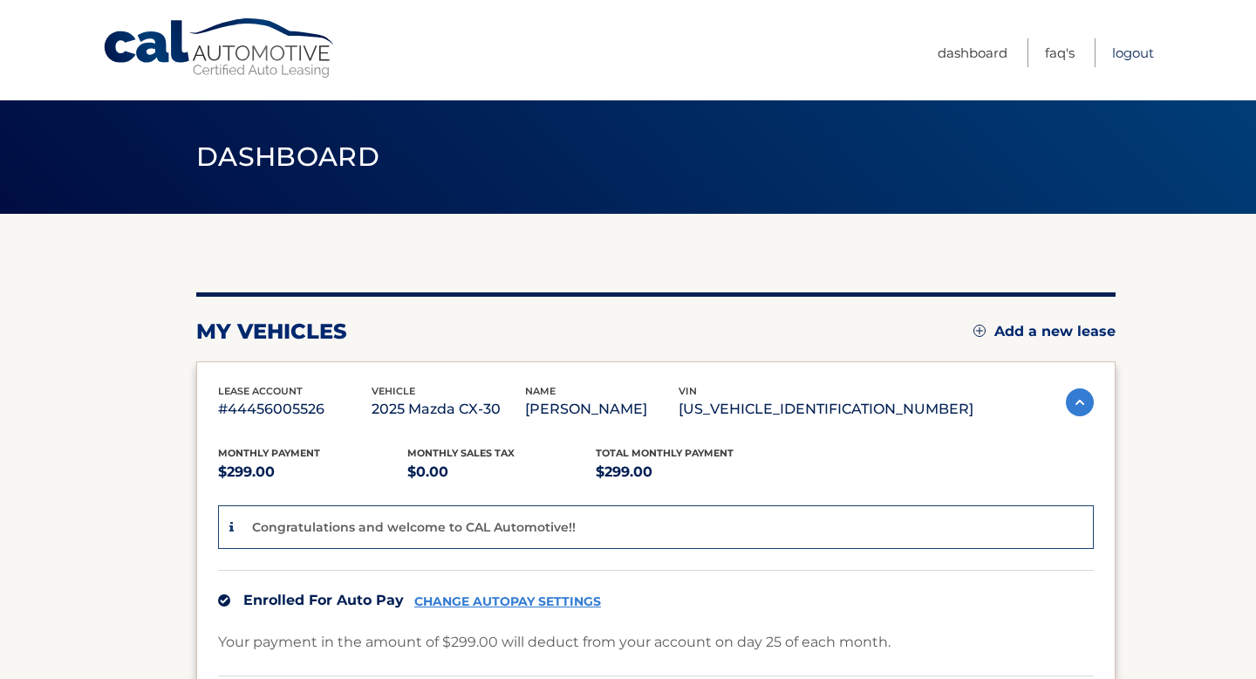
click at [1139, 57] on link "Logout" at bounding box center [1133, 52] width 42 height 29
